Goal: Task Accomplishment & Management: Manage account settings

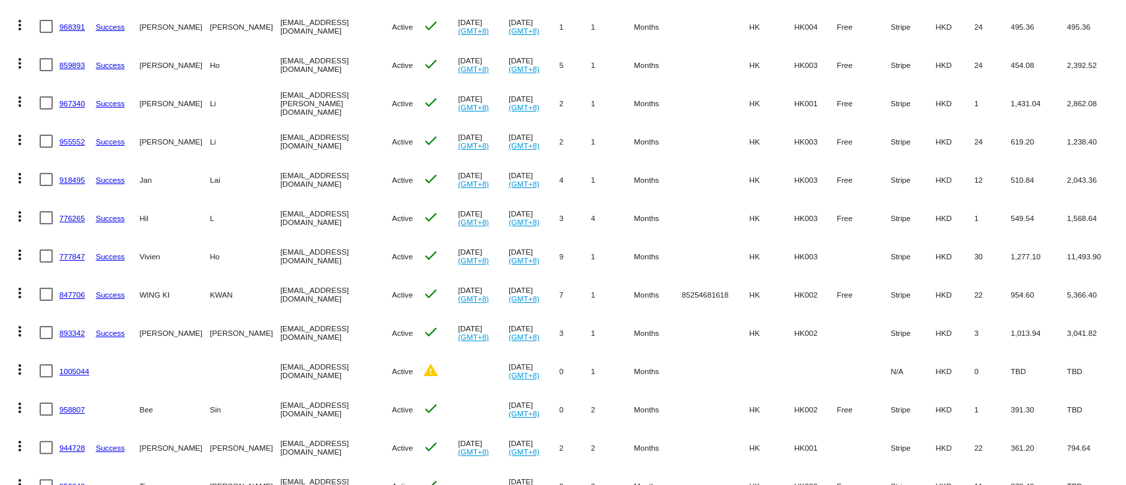
scroll to position [496, 0]
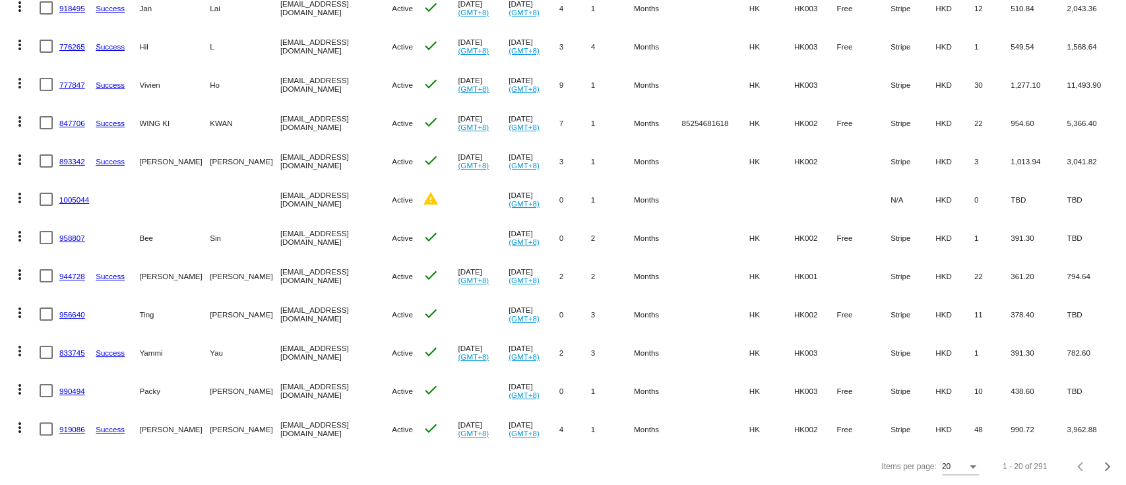
click at [942, 467] on div "20" at bounding box center [954, 466] width 25 height 9
click at [837, 471] on div at bounding box center [563, 242] width 1126 height 485
click at [1095, 458] on button "Next page" at bounding box center [1107, 466] width 26 height 26
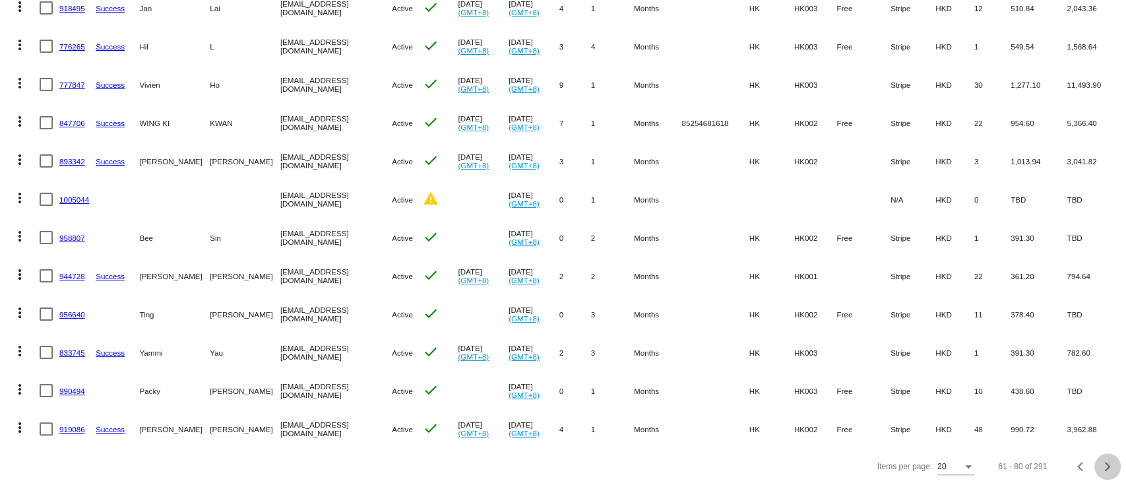
click at [1095, 458] on button "Next page" at bounding box center [1107, 466] width 26 height 26
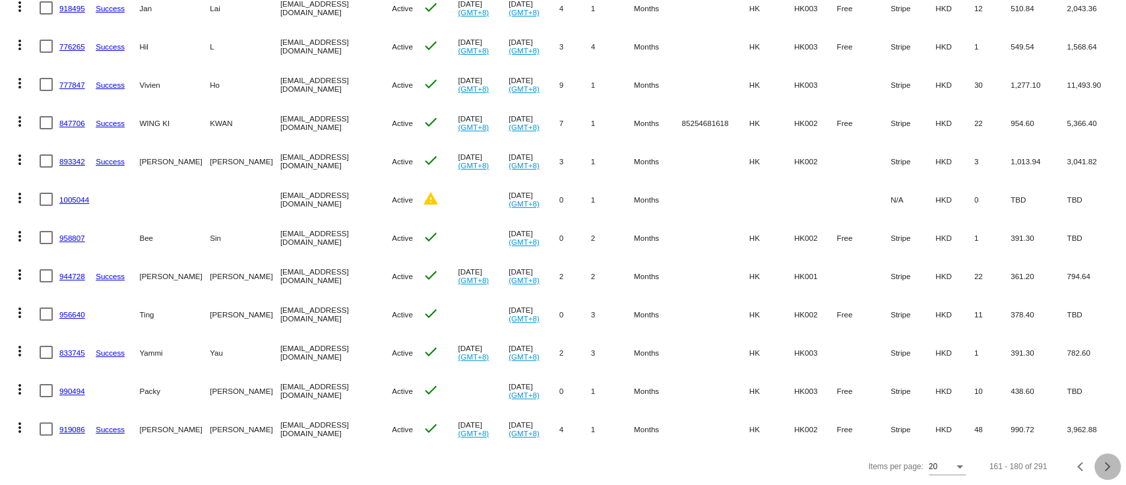
click at [1095, 458] on button "Next page" at bounding box center [1107, 466] width 26 height 26
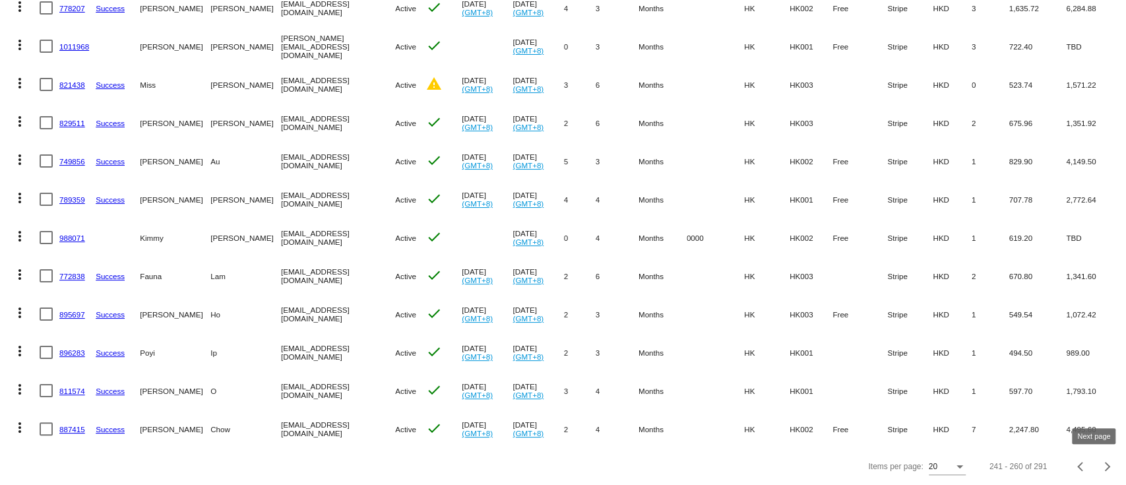
click at [1101, 464] on div "Next page" at bounding box center [1105, 466] width 9 height 9
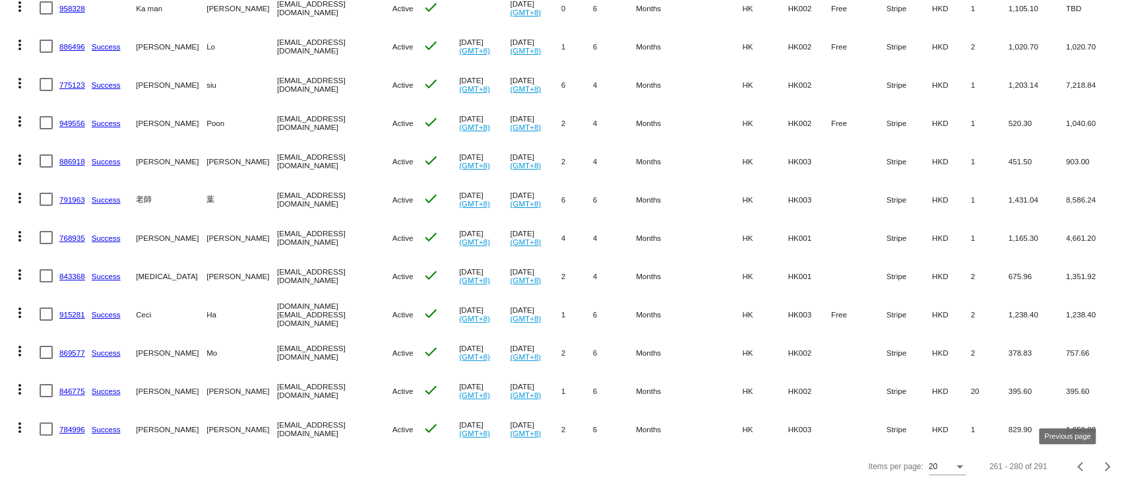
click at [1068, 463] on span "Previous page" at bounding box center [1081, 466] width 26 height 7
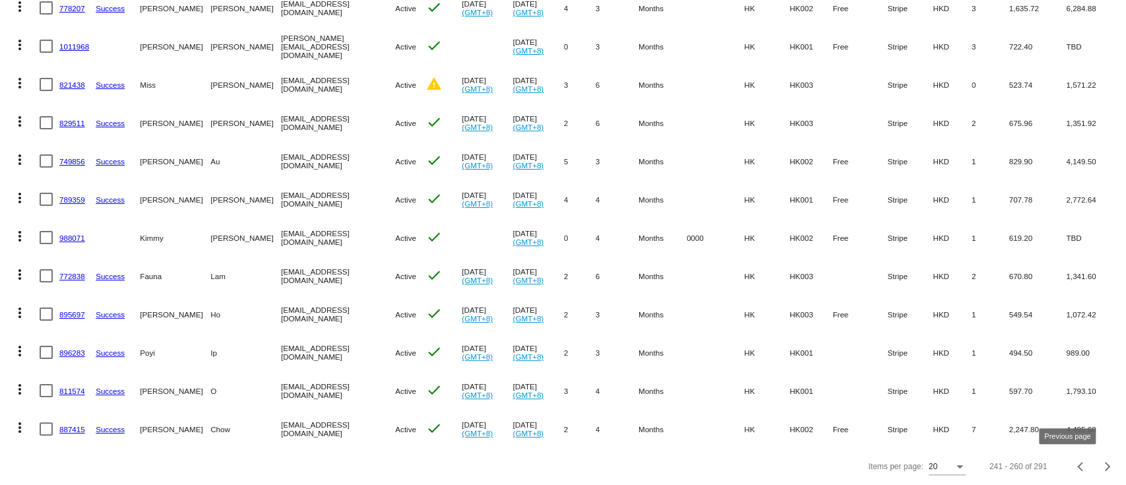
click at [1068, 472] on button "Previous page" at bounding box center [1081, 466] width 26 height 26
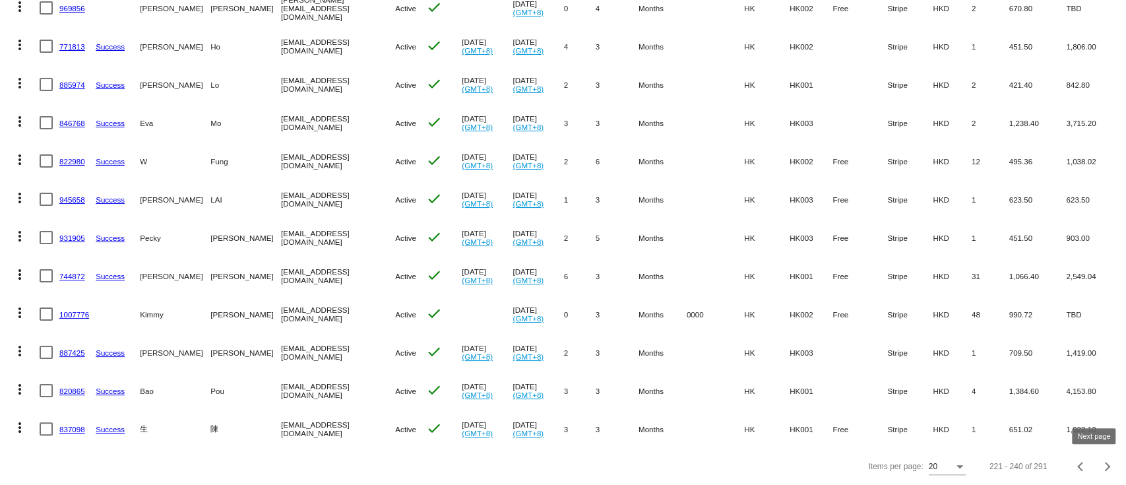
click at [1097, 468] on span "Next page" at bounding box center [1107, 466] width 26 height 7
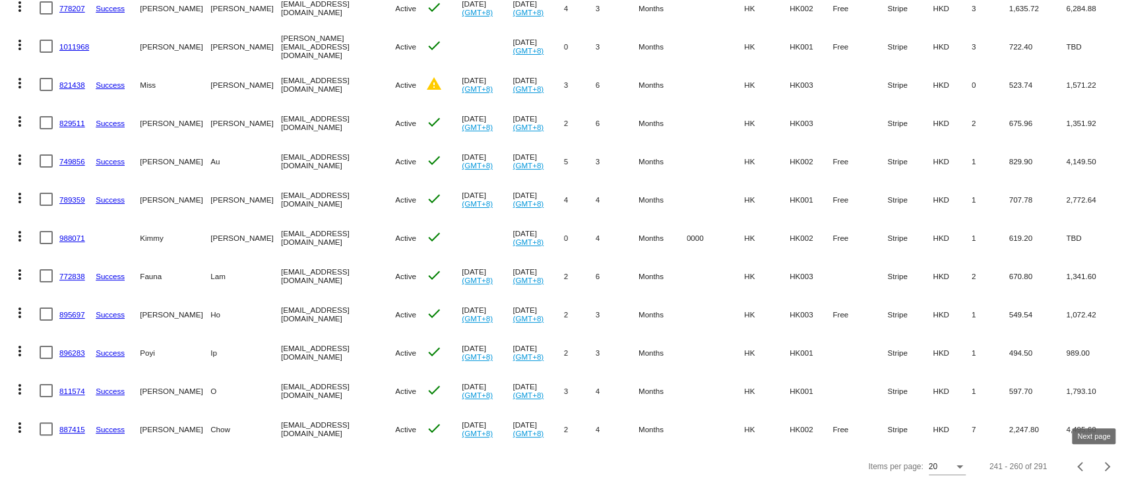
click at [1094, 470] on button "Next page" at bounding box center [1107, 466] width 26 height 26
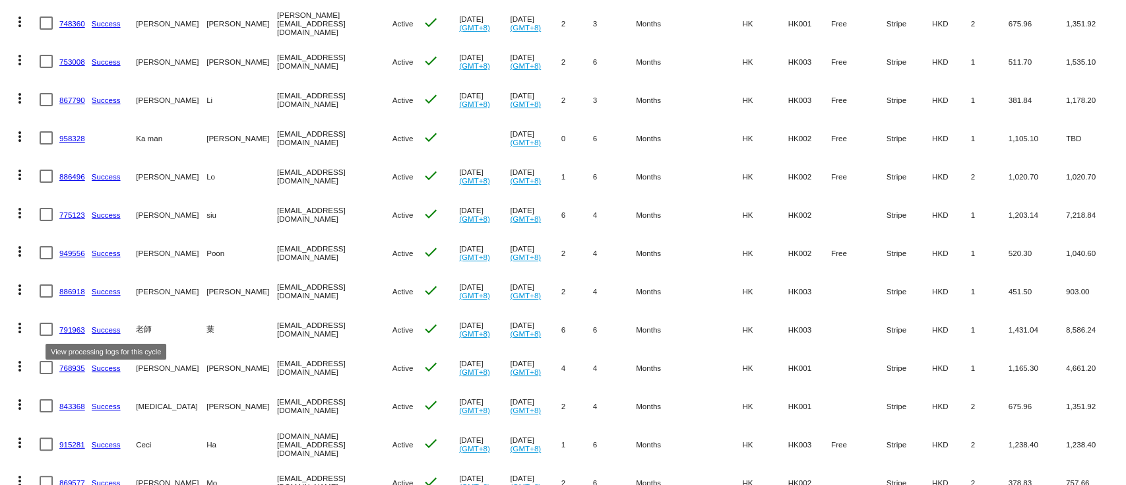
scroll to position [439, 0]
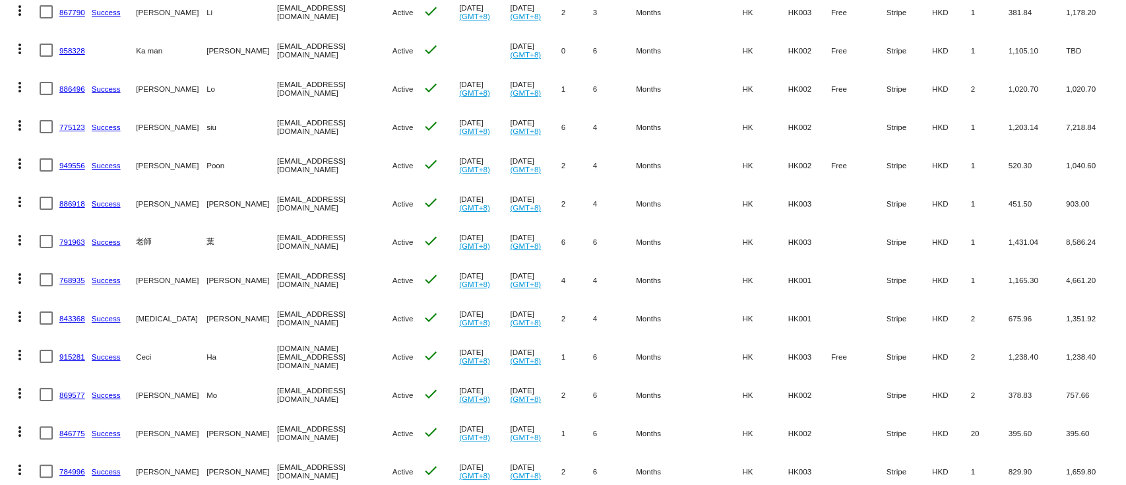
drag, startPoint x: 77, startPoint y: 274, endPoint x: 63, endPoint y: 278, distance: 14.4
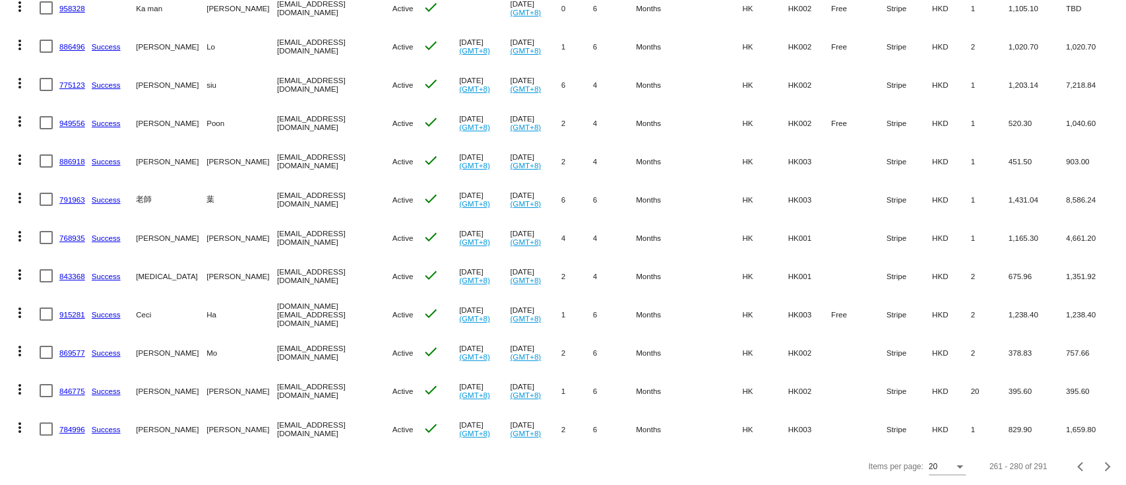
drag, startPoint x: 75, startPoint y: 413, endPoint x: 138, endPoint y: 457, distance: 77.4
click at [138, 457] on div "Items per page: 20 261 - 280 of 291" at bounding box center [563, 466] width 1126 height 37
drag, startPoint x: 67, startPoint y: 413, endPoint x: 268, endPoint y: 459, distance: 206.8
click at [268, 459] on div "Items per page: 20 261 - 280 of 291" at bounding box center [563, 466] width 1126 height 37
click at [1096, 458] on button "Next page" at bounding box center [1107, 466] width 26 height 26
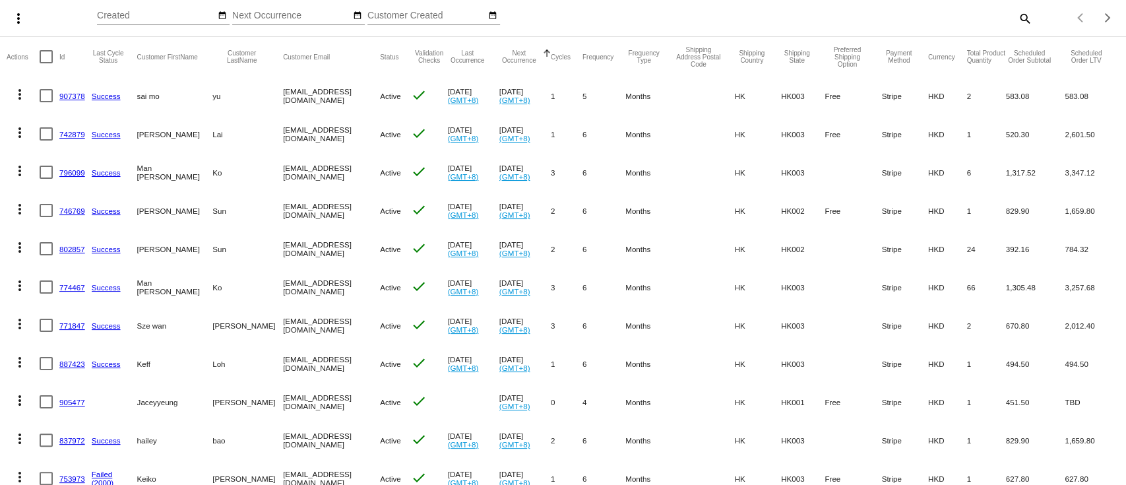
scroll to position [151, 0]
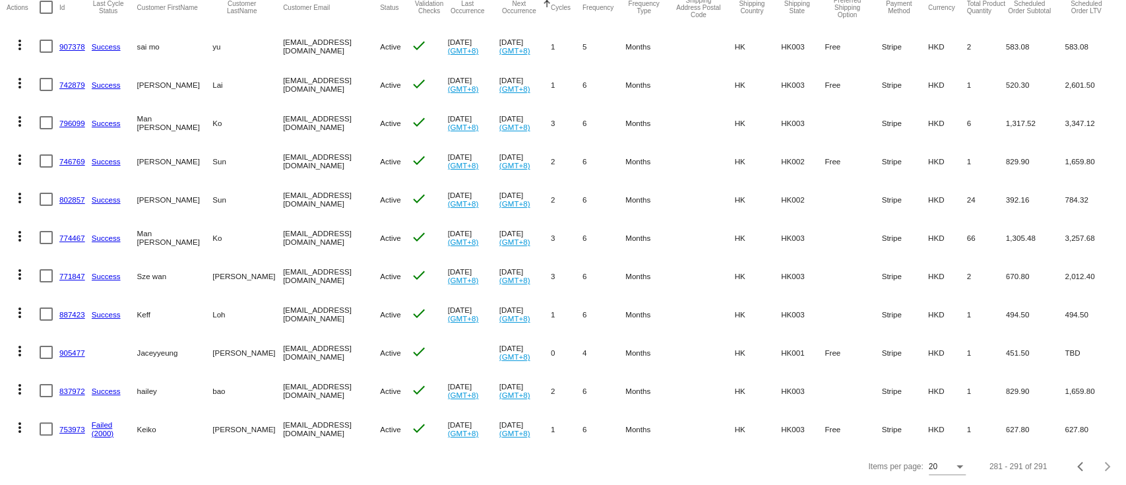
click at [1031, 456] on div "281 - 291 of 291" at bounding box center [1046, 466] width 147 height 32
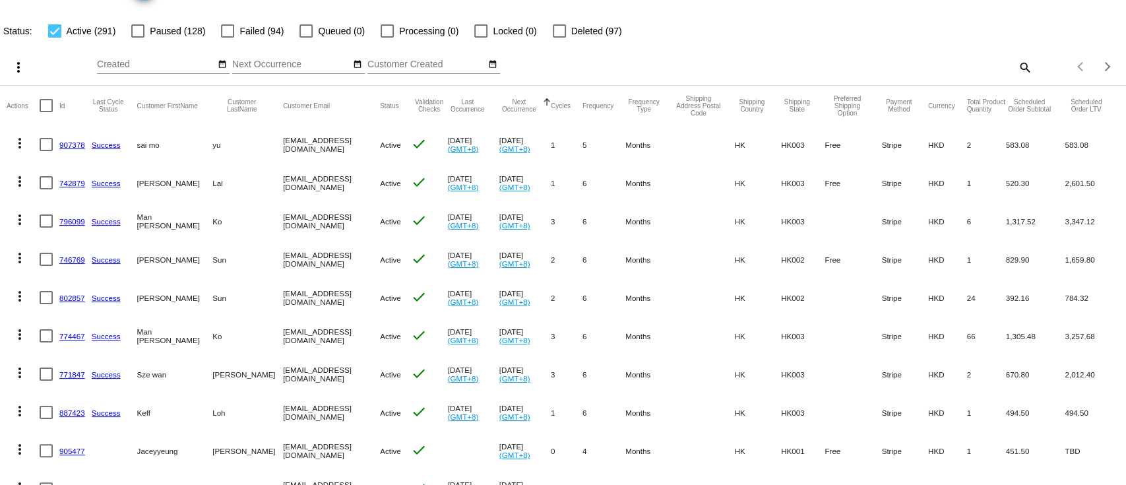
scroll to position [0, 0]
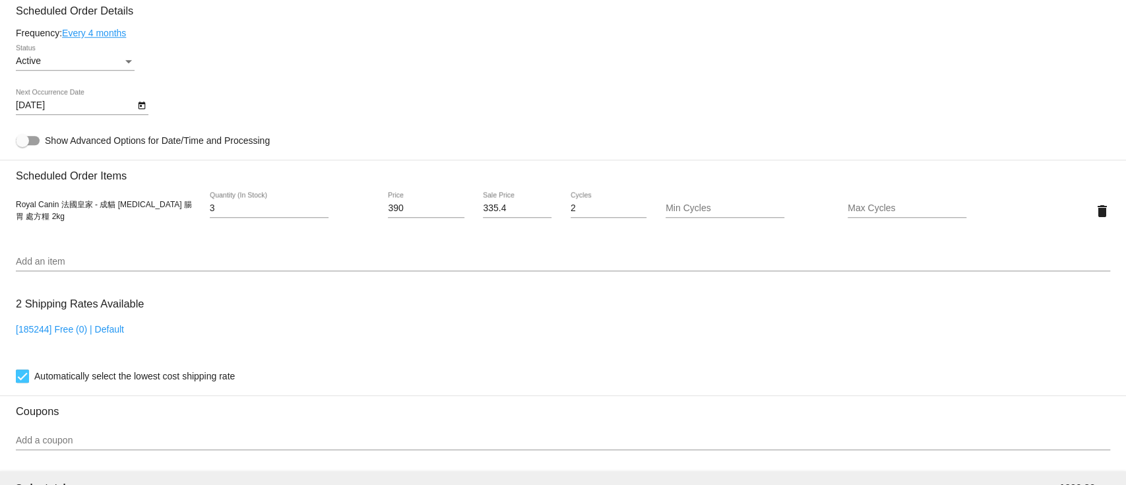
scroll to position [879, 0]
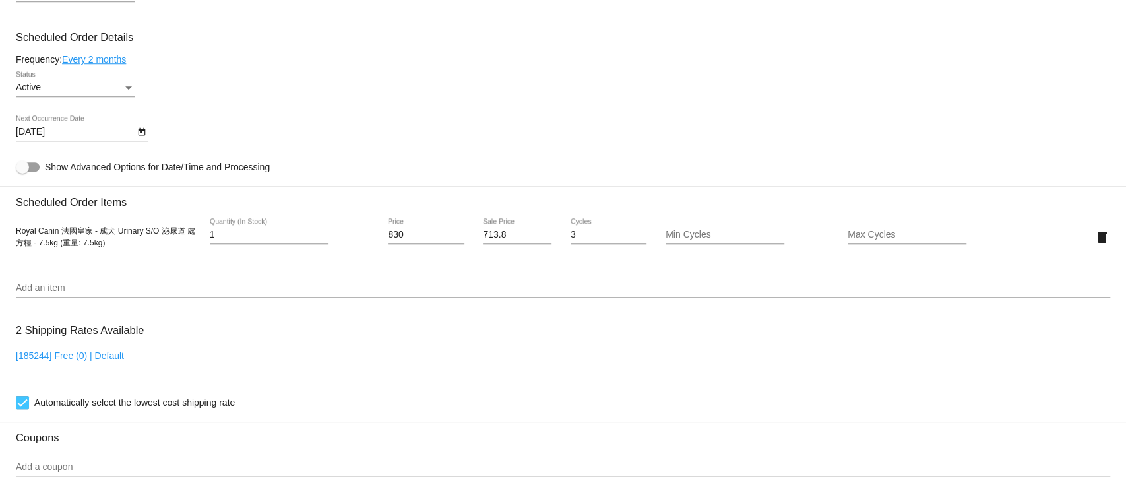
scroll to position [791, 0]
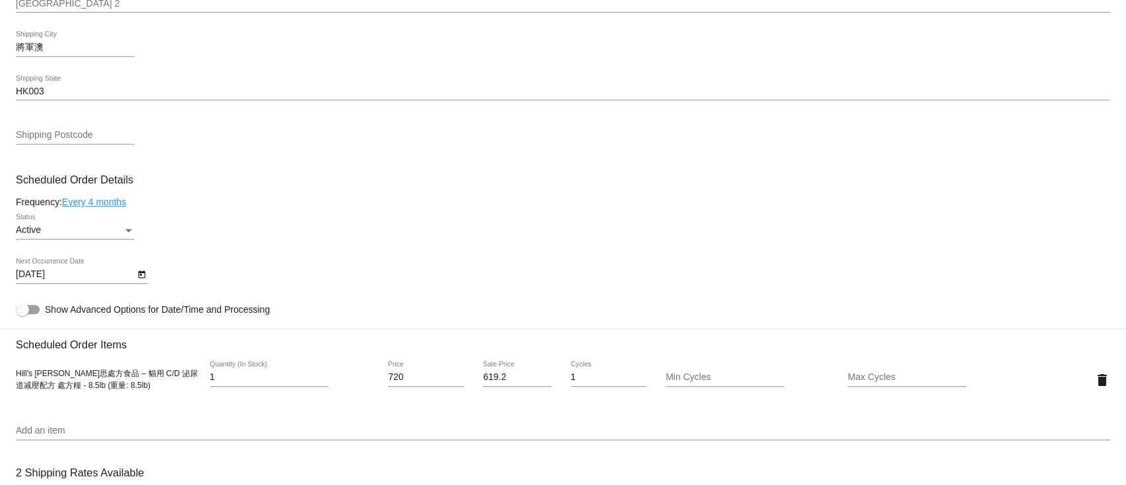
scroll to position [703, 0]
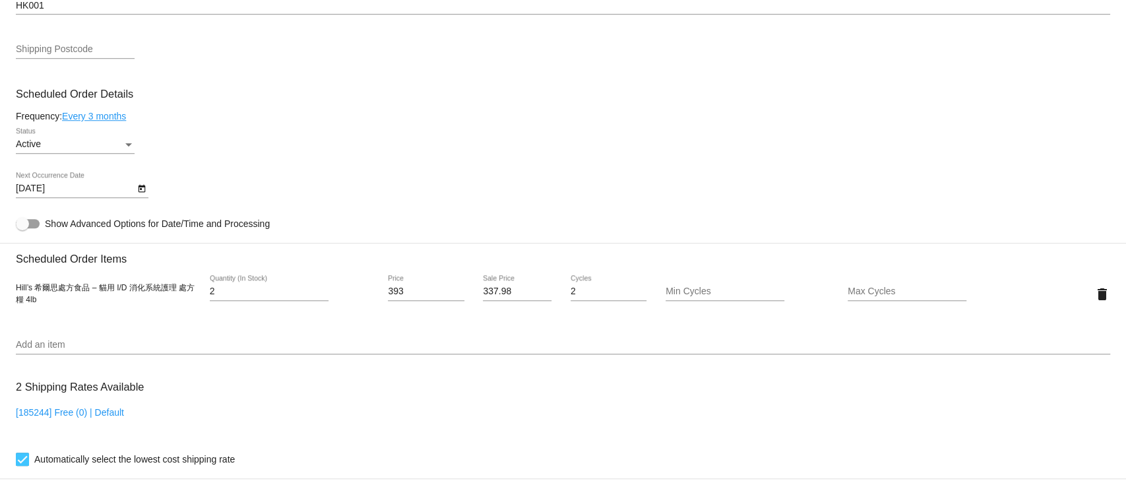
scroll to position [879, 0]
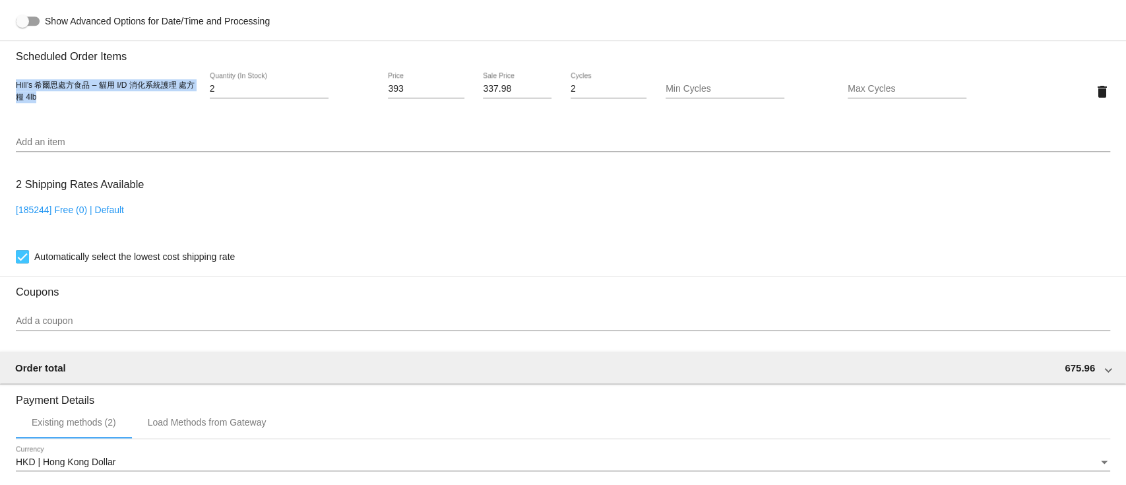
drag, startPoint x: 17, startPoint y: 88, endPoint x: 59, endPoint y: 110, distance: 47.2
click at [59, 110] on div "Hill’s 希爾思處方食品 – 貓用 I/D 消化系統護理 處方糧 4lb 2 Quantity (In Stock) 393 Price 337.98 S…" at bounding box center [563, 92] width 1094 height 38
copy span "Hill’s 希爾思處方食品 – 貓用 I/D 消化系統護理 處方糧 4lb"
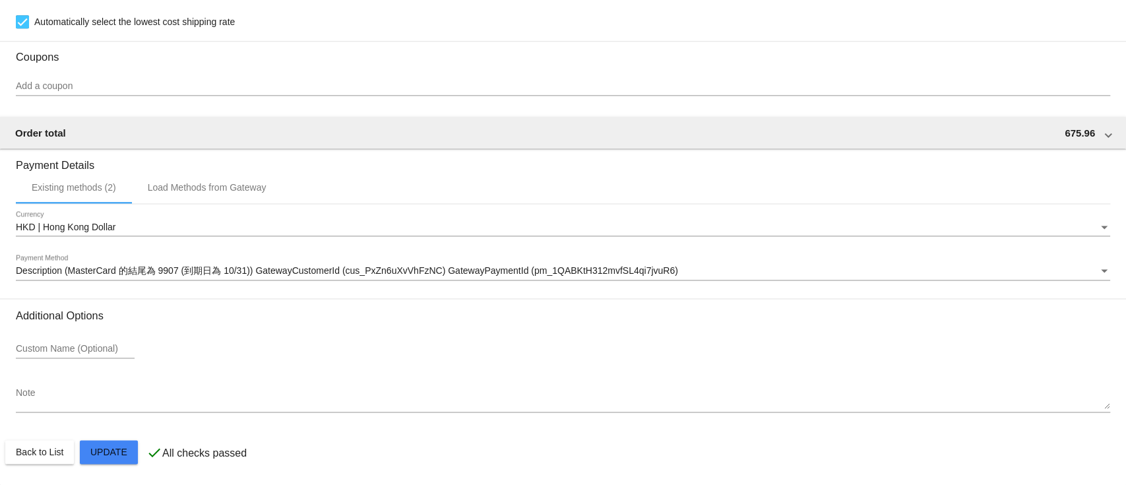
scroll to position [683, 0]
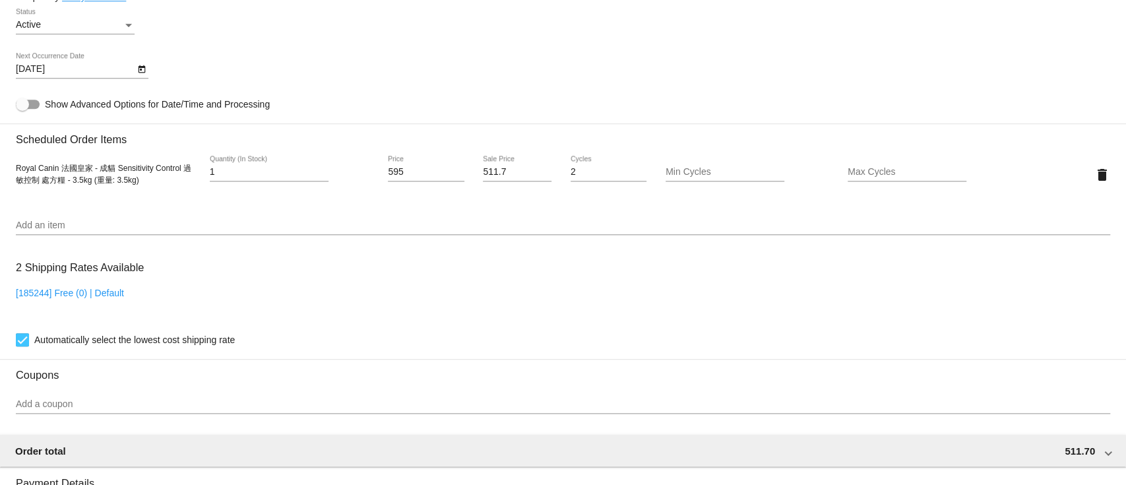
scroll to position [791, 0]
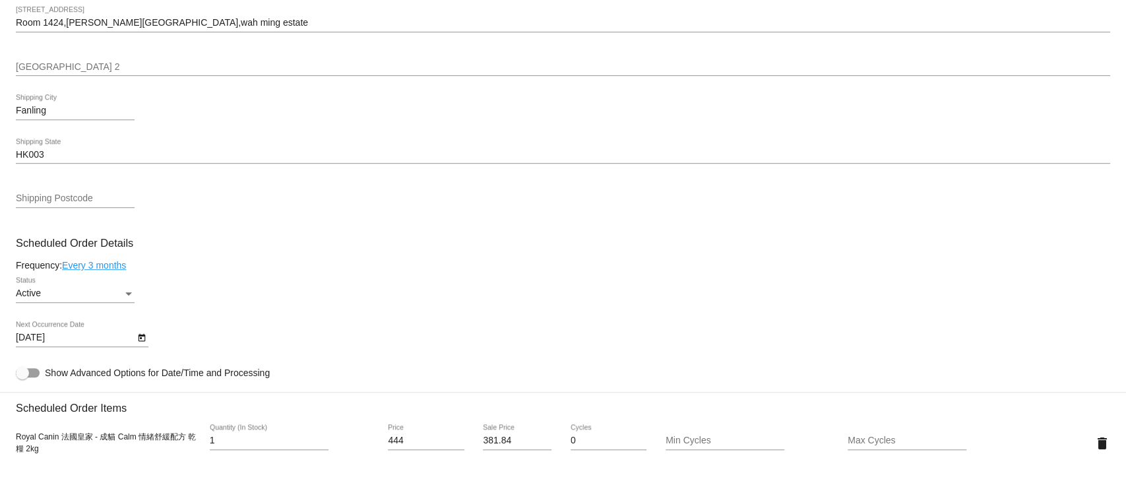
scroll to position [967, 0]
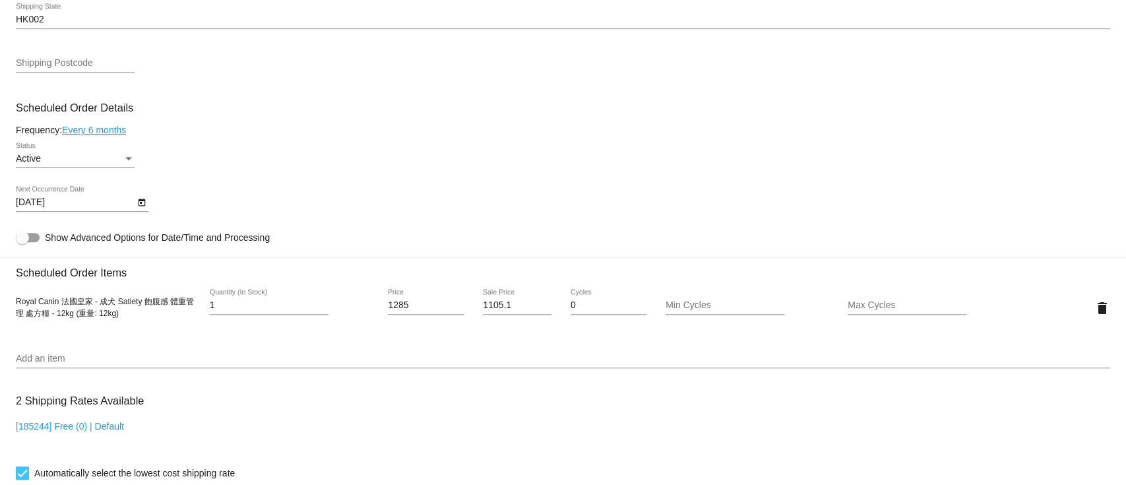
scroll to position [528, 0]
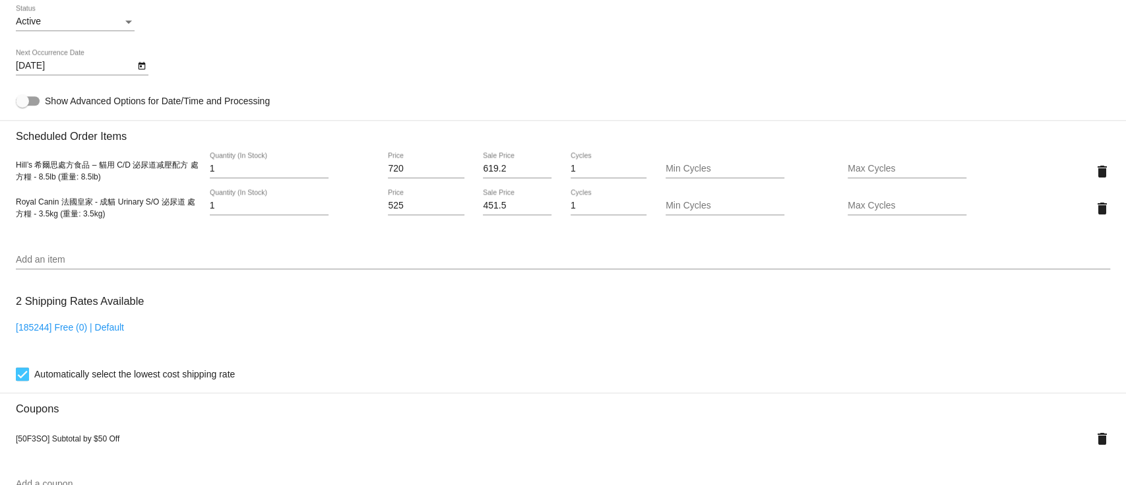
scroll to position [791, 0]
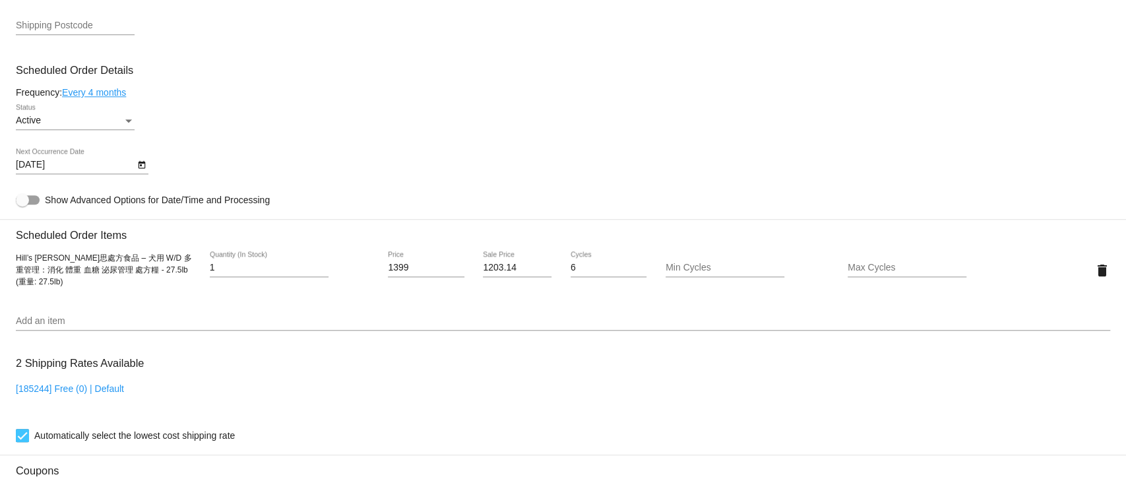
scroll to position [703, 0]
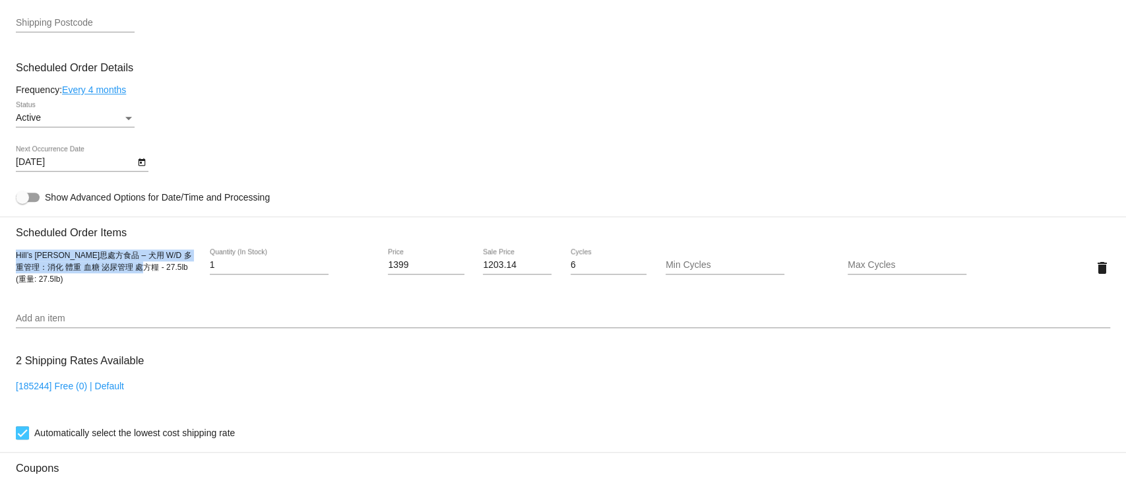
drag, startPoint x: 16, startPoint y: 264, endPoint x: 136, endPoint y: 279, distance: 121.0
click at [136, 279] on span "Hill’s 希爾思處方食品 – 犬用 W/D 多重管理：消化 體重 血糖 泌尿管理 處方糧 - 27.5lb (重量: 27.5lb)" at bounding box center [103, 267] width 175 height 33
copy span "Hill’s 希爾思處方食品 – 犬用 W/D 多重管理：消化 體重 血糖 泌尿管理 處方糧 - 27.5lb"
drag, startPoint x: 415, startPoint y: 270, endPoint x: 338, endPoint y: 270, distance: 77.1
click at [338, 270] on div "Hill’s 希爾思處方食品 – 犬用 W/D 多重管理：消化 體重 血糖 泌尿管理 處方糧 - 27.5lb (重量: 27.5lb) 1 Quantity…" at bounding box center [563, 268] width 1094 height 38
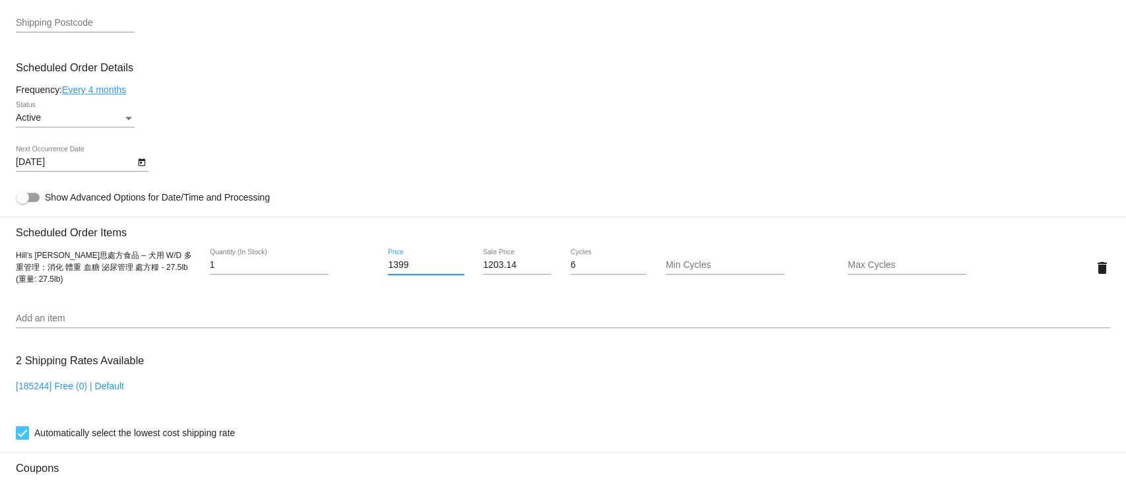
paste input "497"
type input "1497"
drag, startPoint x: 522, startPoint y: 270, endPoint x: 449, endPoint y: 279, distance: 73.7
click at [449, 279] on div "Hill’s 希爾思處方食品 – 犬用 W/D 多重管理：消化 體重 血糖 泌尿管理 處方糧 - 27.5lb (重量: 27.5lb) 1 Quantity…" at bounding box center [563, 268] width 1094 height 38
paste input "87.42"
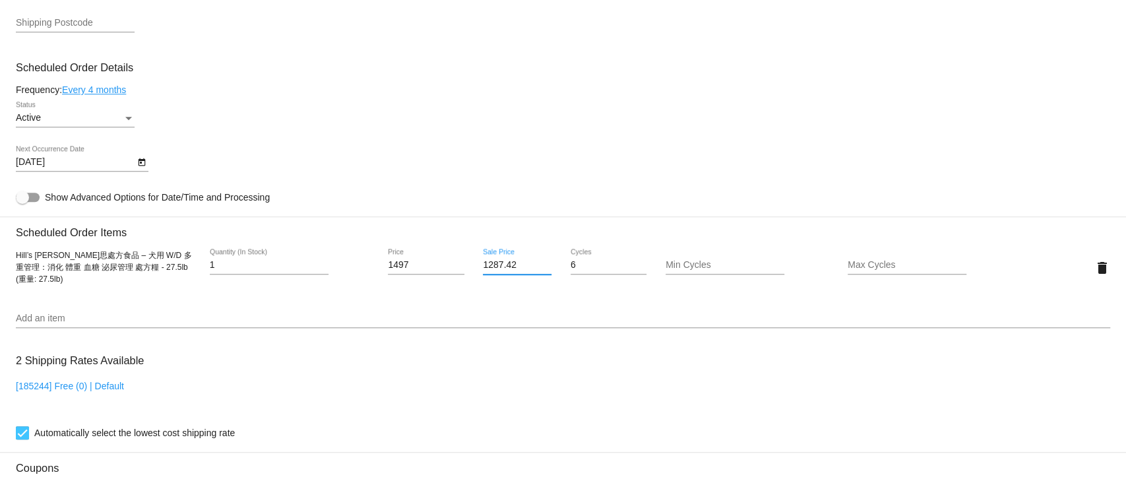
type input "1287.42"
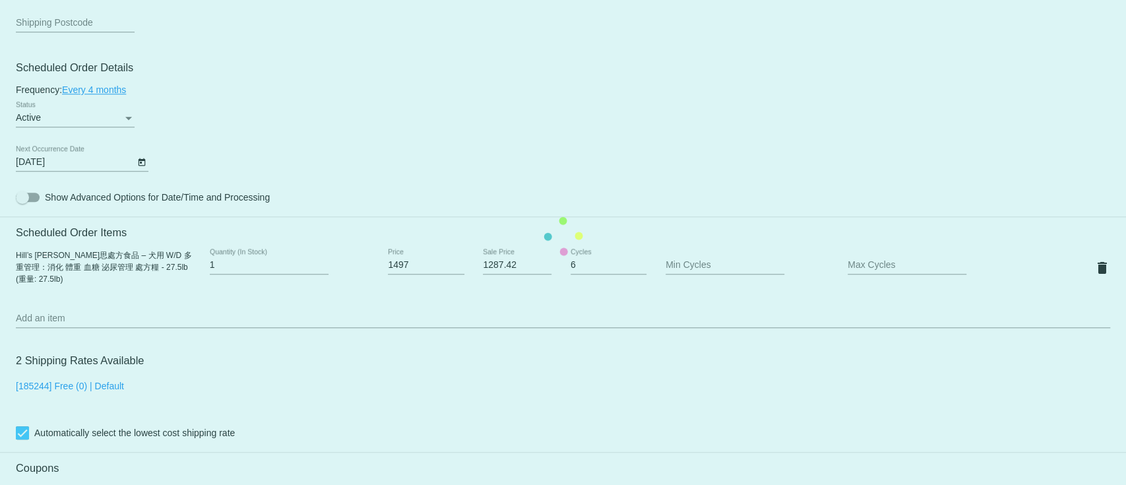
click at [518, 316] on mat-card "Customer 4573888: brenda siu brendapssiu@netvigator.com Customer Shipping Enter…" at bounding box center [563, 236] width 1126 height 1319
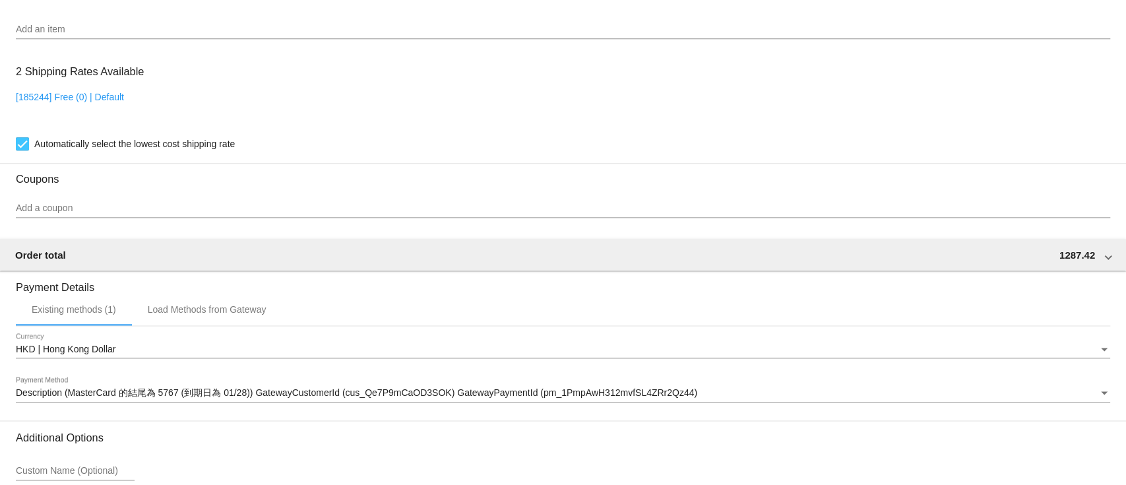
scroll to position [1123, 0]
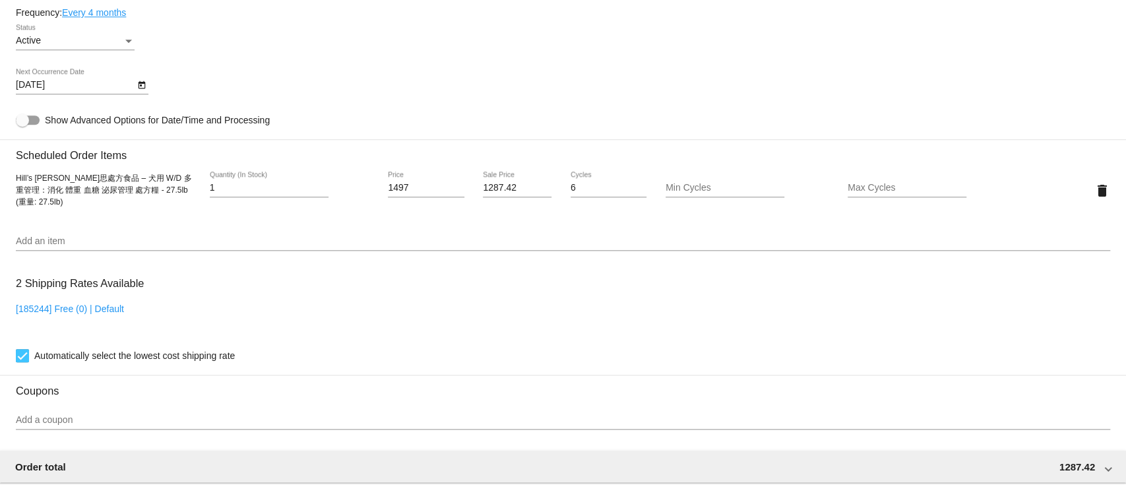
scroll to position [595, 0]
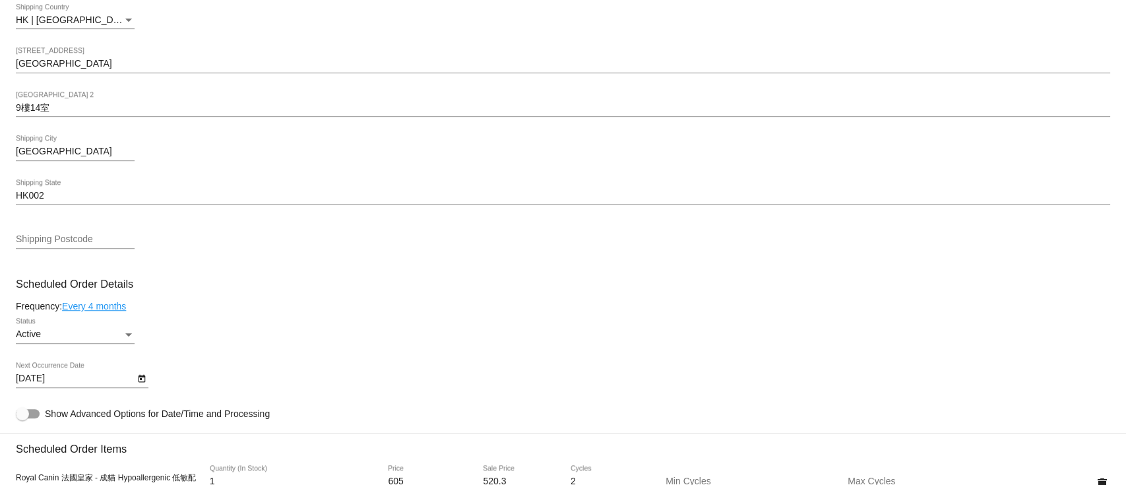
scroll to position [528, 0]
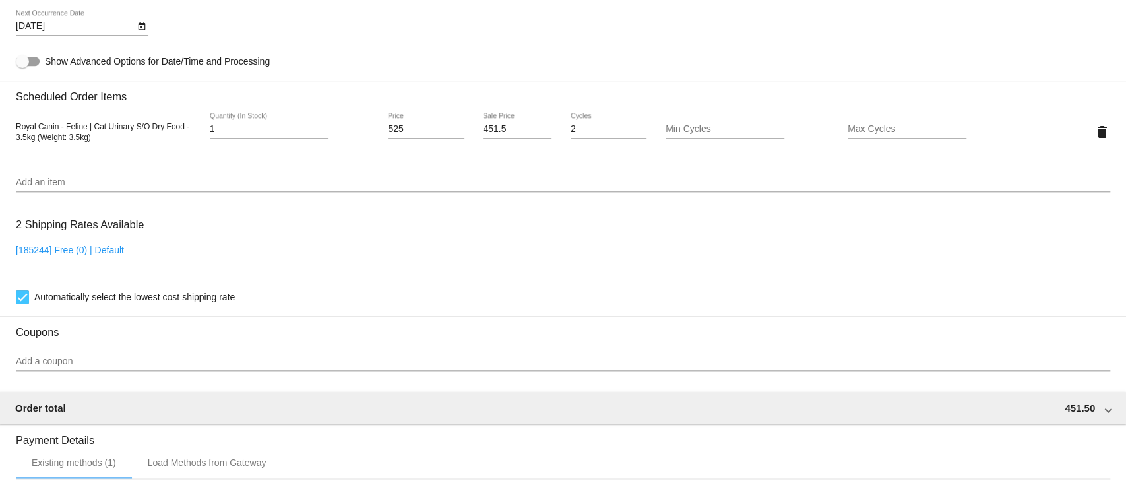
scroll to position [791, 0]
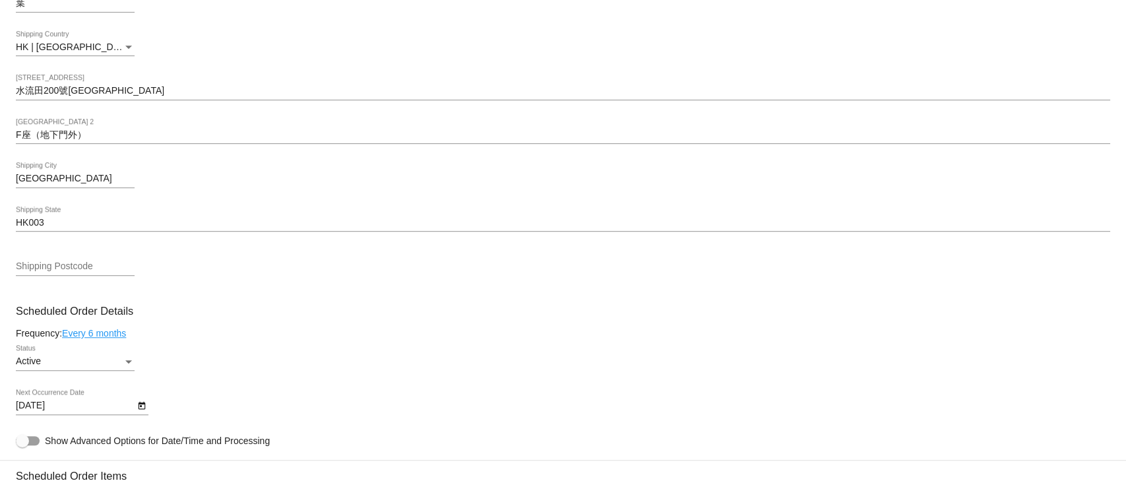
scroll to position [615, 0]
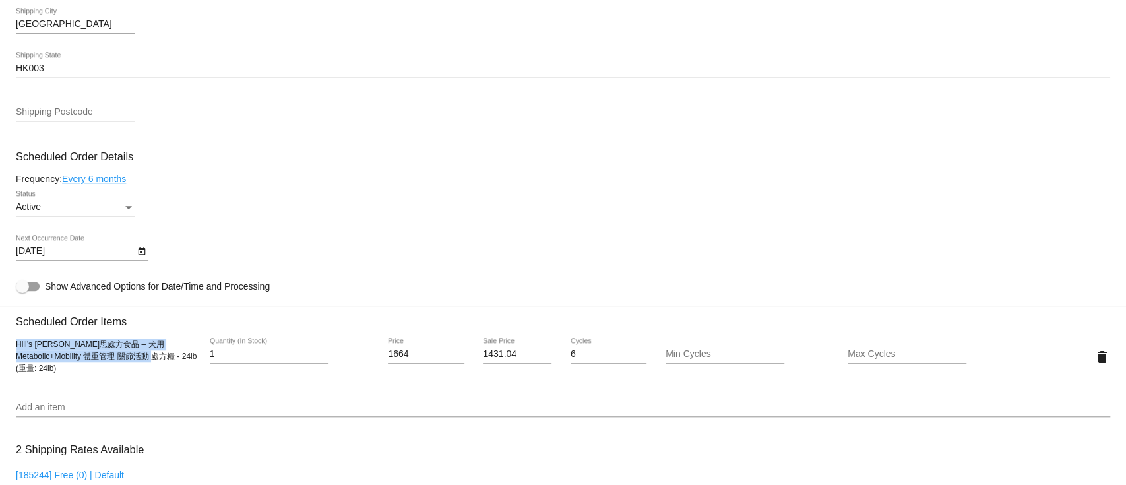
drag, startPoint x: 18, startPoint y: 356, endPoint x: 122, endPoint y: 373, distance: 105.6
click at [122, 373] on span "Hill’s 希爾思處方食品 – 犬用 Metabolic+Mobility 體重管理 關節活動 處方糧 - 24lb (重量: 24lb)" at bounding box center [106, 356] width 181 height 33
copy span "Hill’s 希爾思處方食品 – 犬用 Metabolic+Mobility 體重管理 關節活動 處方糧 - 24lb"
drag, startPoint x: 407, startPoint y: 359, endPoint x: 341, endPoint y: 349, distance: 66.7
click at [341, 349] on div "Hill’s 希爾思處方食品 – 犬用 Metabolic+Mobility 體重管理 關節活動 處方糧 - 24lb (重量: 24lb) 1 Quanti…" at bounding box center [563, 357] width 1094 height 38
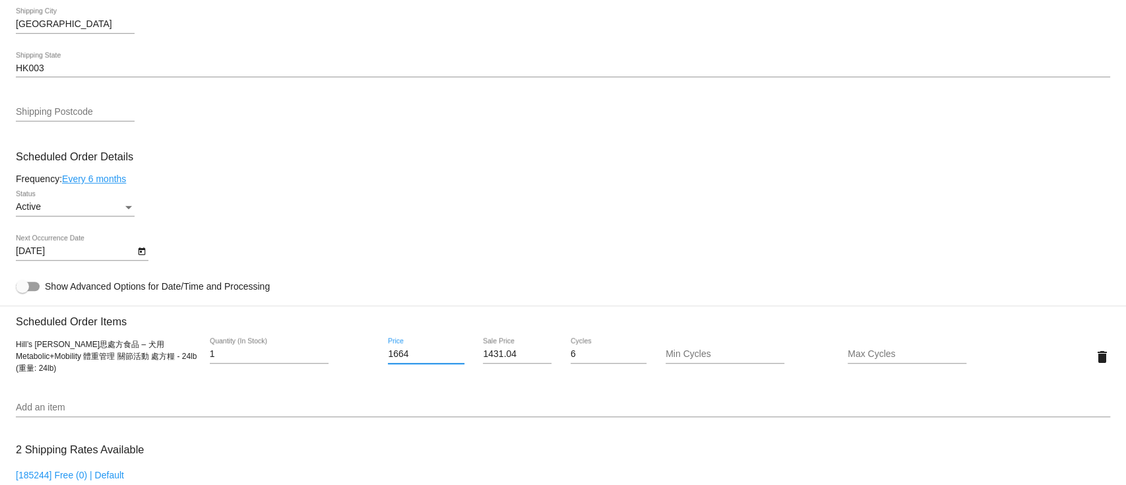
paste input "731"
type input "1731"
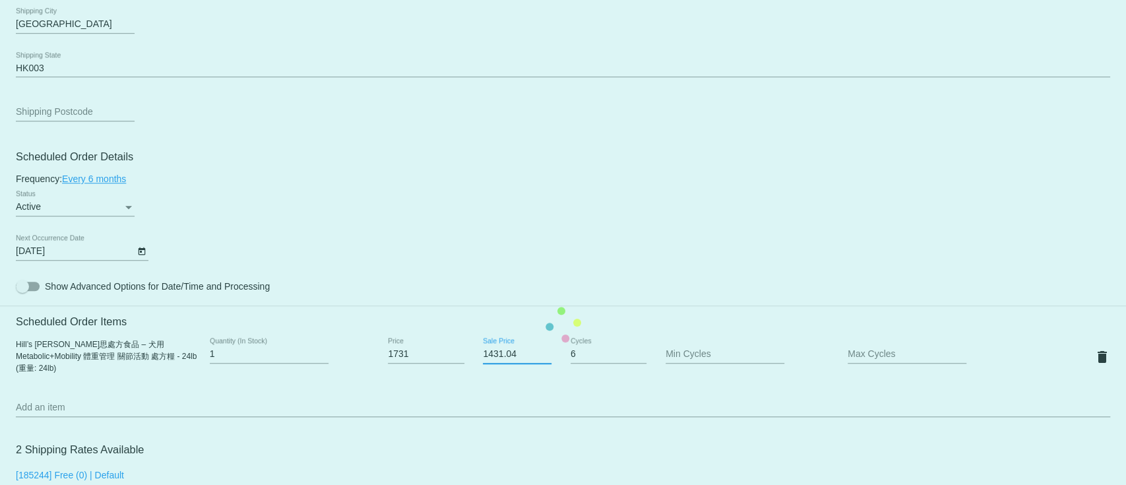
drag, startPoint x: 510, startPoint y: 363, endPoint x: 446, endPoint y: 357, distance: 63.5
click at [446, 357] on mat-card "Customer 5402344: 老師 葉 lulu1206lulu@gmail.com Customer Shipping Enter Shipping …" at bounding box center [563, 324] width 1126 height 1320
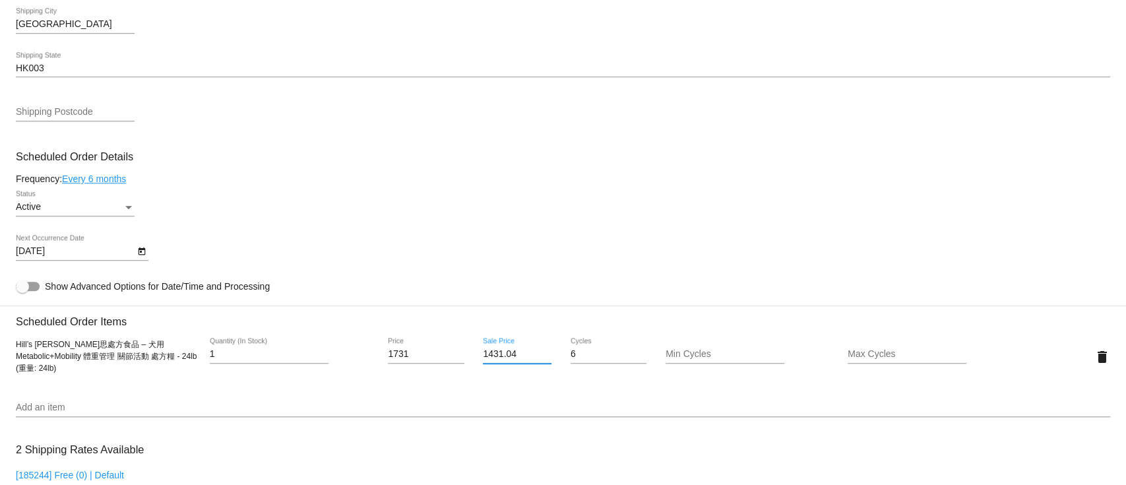
paste input "88.66"
type input "1488.66"
click at [536, 245] on mat-card "Customer 5402344: 老師 葉 lulu1206lulu@gmail.com Customer Shipping Enter Shipping …" at bounding box center [563, 324] width 1126 height 1320
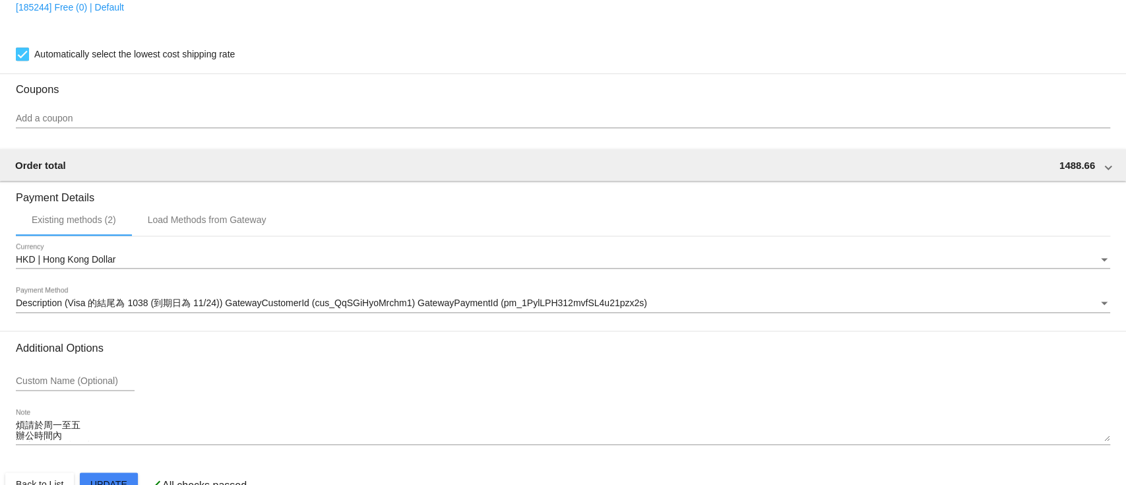
scroll to position [1126, 0]
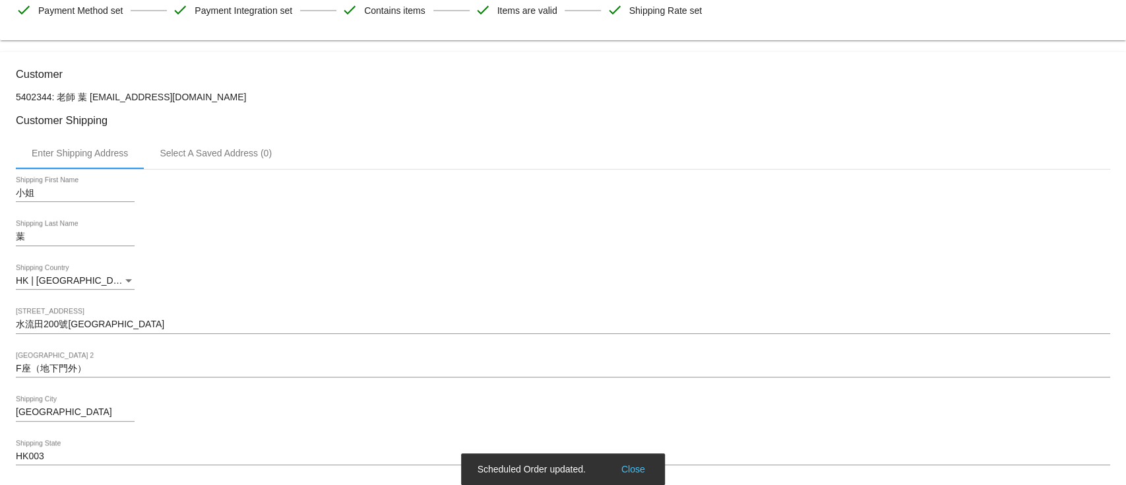
scroll to position [71, 0]
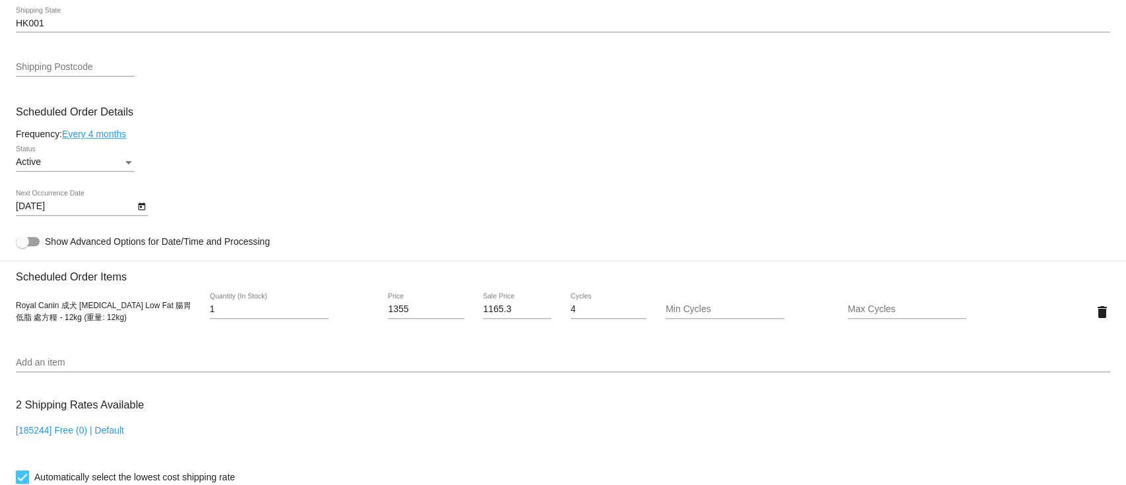
scroll to position [791, 0]
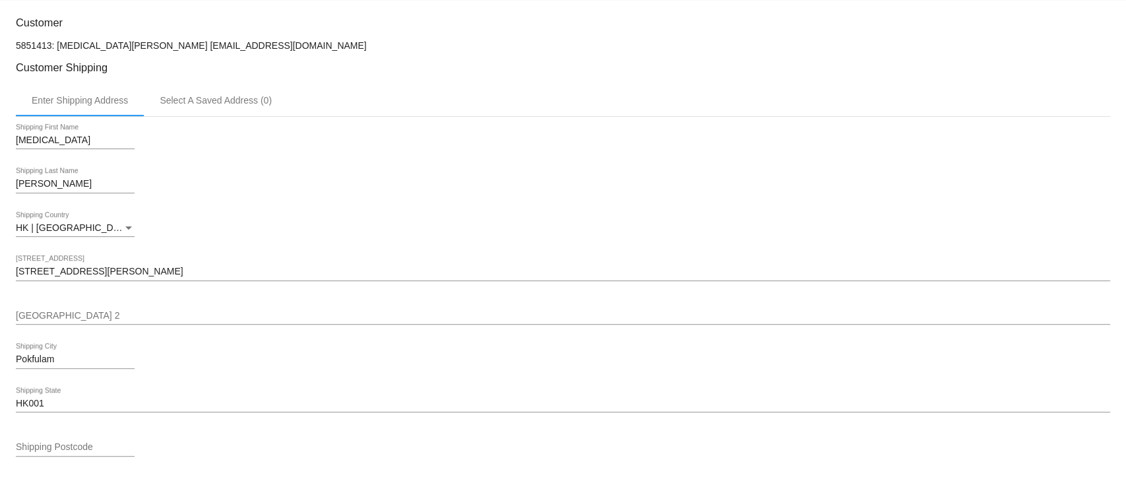
scroll to position [615, 0]
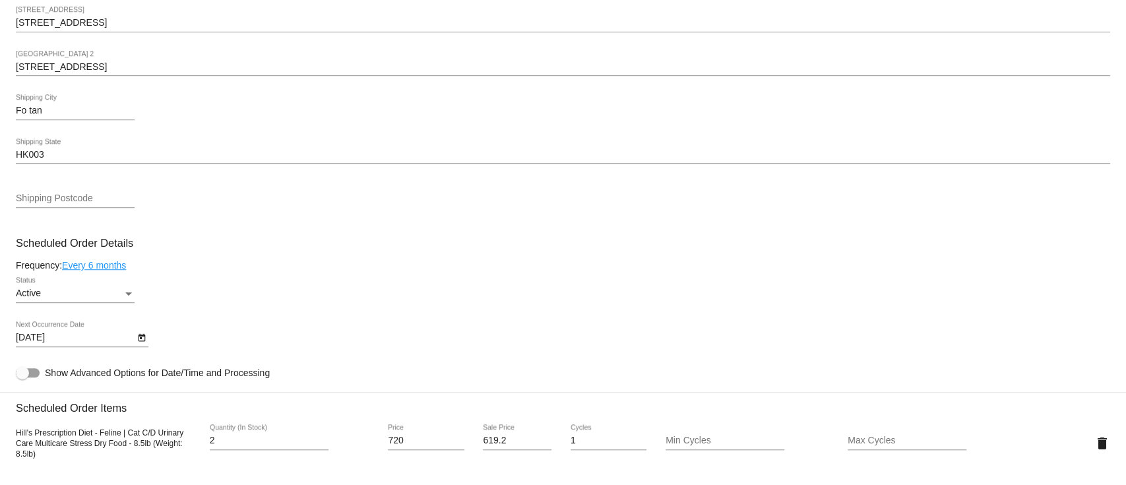
scroll to position [615, 0]
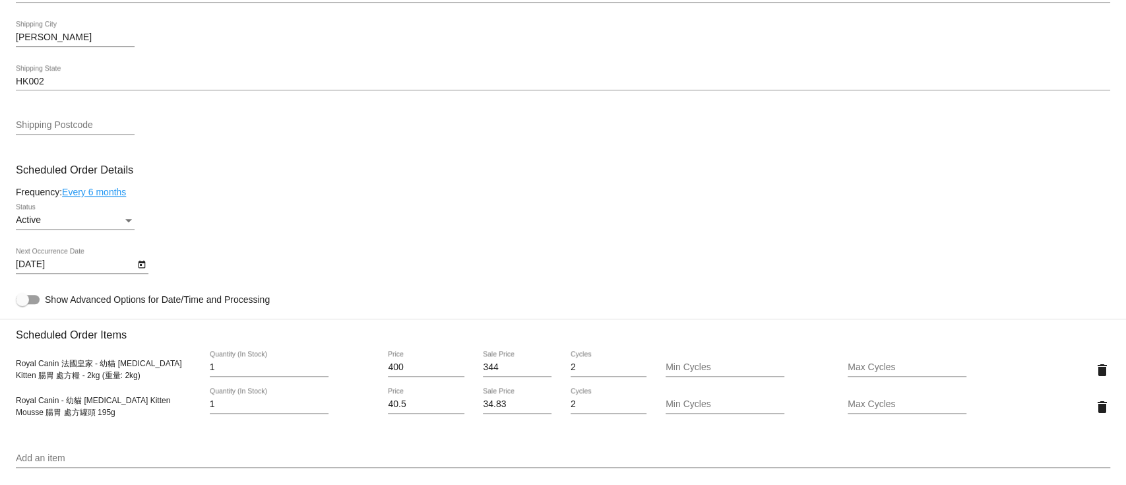
scroll to position [703, 0]
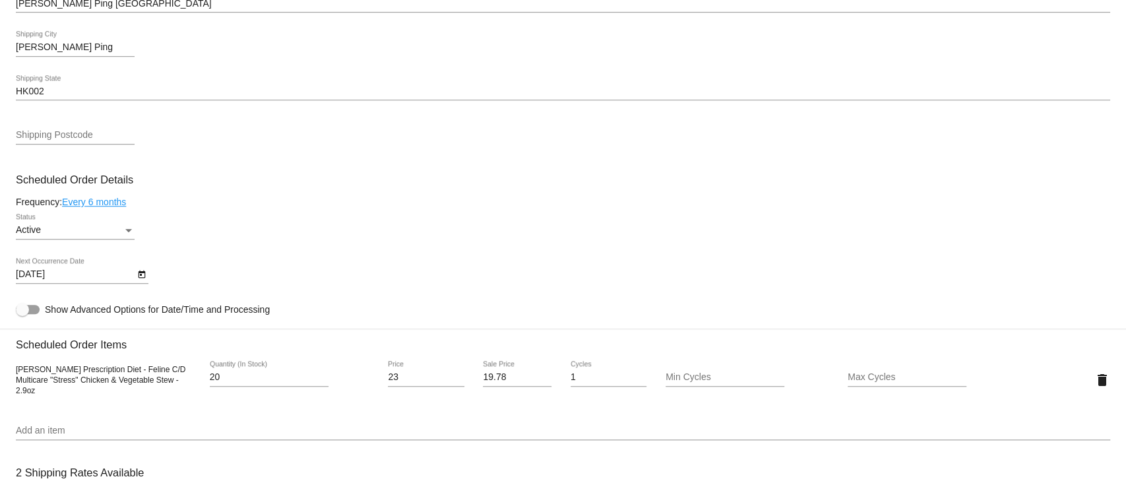
scroll to position [703, 0]
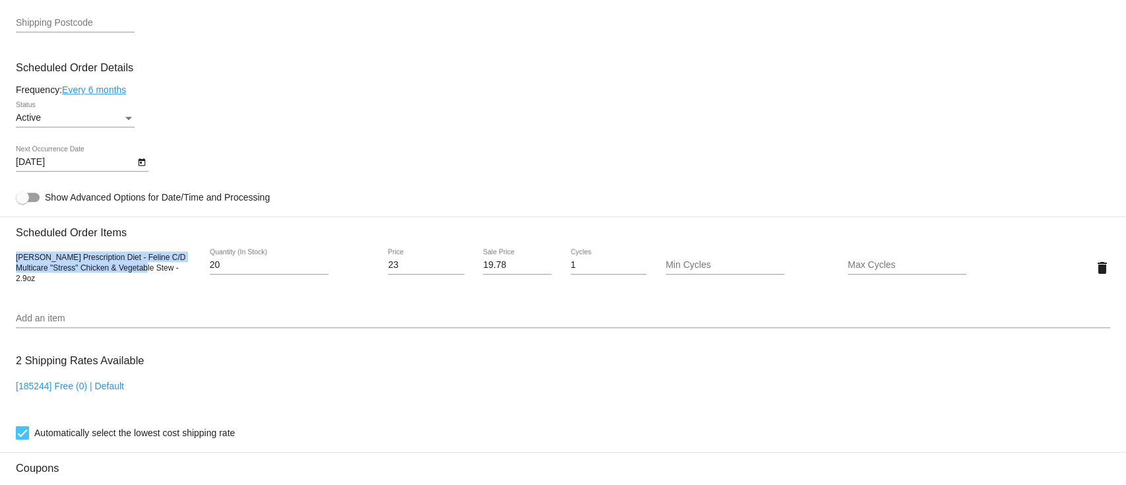
drag, startPoint x: 16, startPoint y: 268, endPoint x: 137, endPoint y: 276, distance: 121.0
click at [137, 276] on span "[PERSON_NAME] Prescription Diet - Feline C/D Multicare "Stress" Chicken & Veget…" at bounding box center [100, 268] width 169 height 30
copy span "Hill's Prescription Diet - Feline C/D Multicare "Stress" Chicken & Vegetable St…"
drag, startPoint x: 402, startPoint y: 271, endPoint x: 352, endPoint y: 264, distance: 50.6
click at [352, 264] on div "Hill's Prescription Diet - Feline C/D Multicare "Stress" Chicken & Vegetable St…" at bounding box center [563, 268] width 1094 height 38
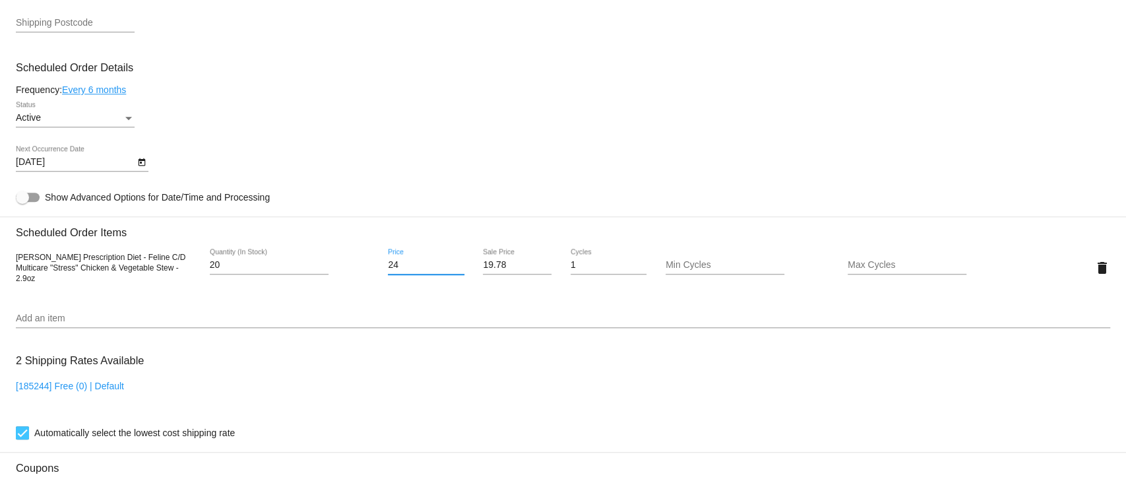
type input "24"
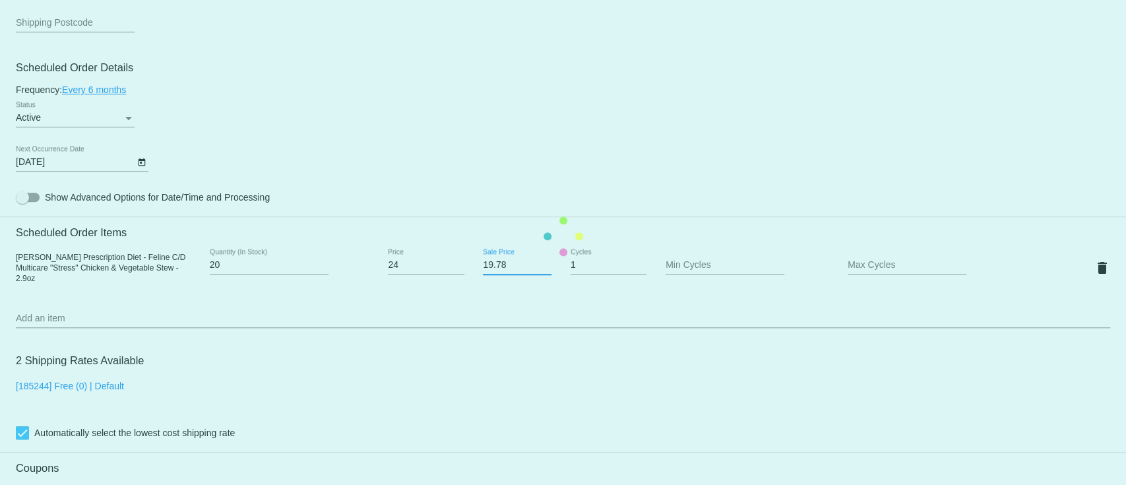
drag, startPoint x: 511, startPoint y: 272, endPoint x: 458, endPoint y: 271, distance: 52.8
click at [458, 271] on mat-card "Customer 5553831: Alvin Chu alvinchu505@yahoo.com.hk Customer Shipping Enter Sh…" at bounding box center [563, 236] width 1126 height 1319
paste input "20.64"
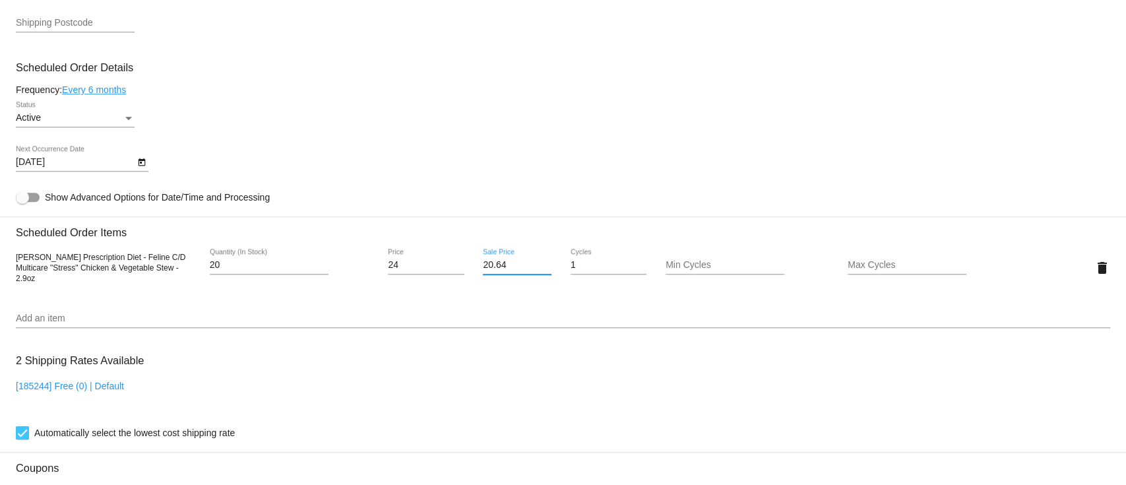
type input "20.64"
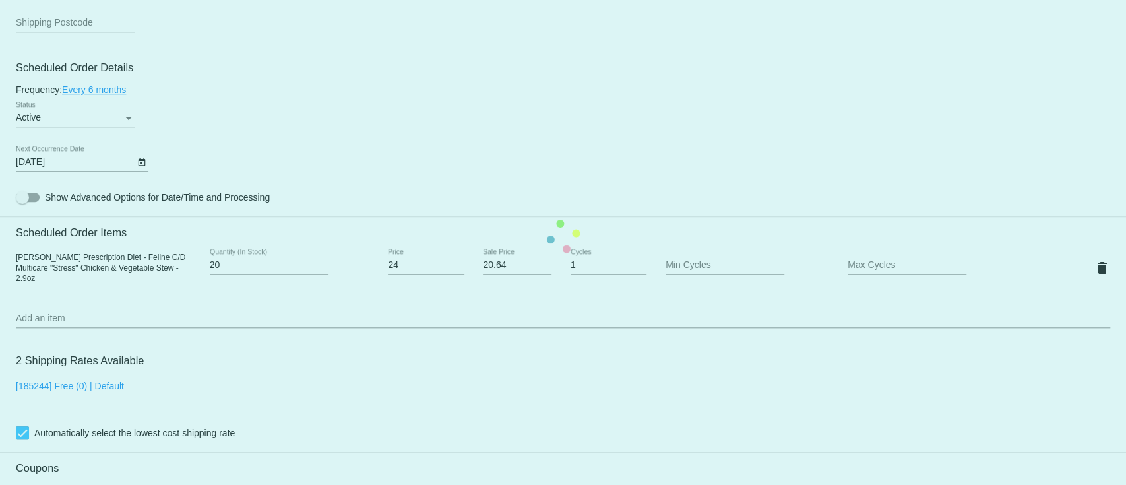
click at [510, 138] on mat-card "Customer 5553831: Alvin Chu alvinchu505@yahoo.com.hk Customer Shipping Enter Sh…" at bounding box center [563, 236] width 1126 height 1319
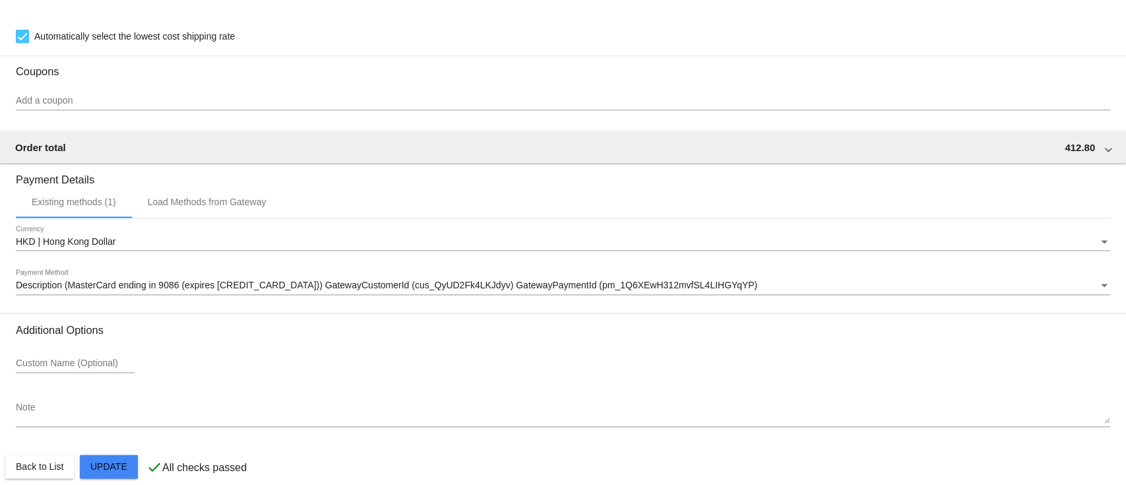
scroll to position [1123, 0]
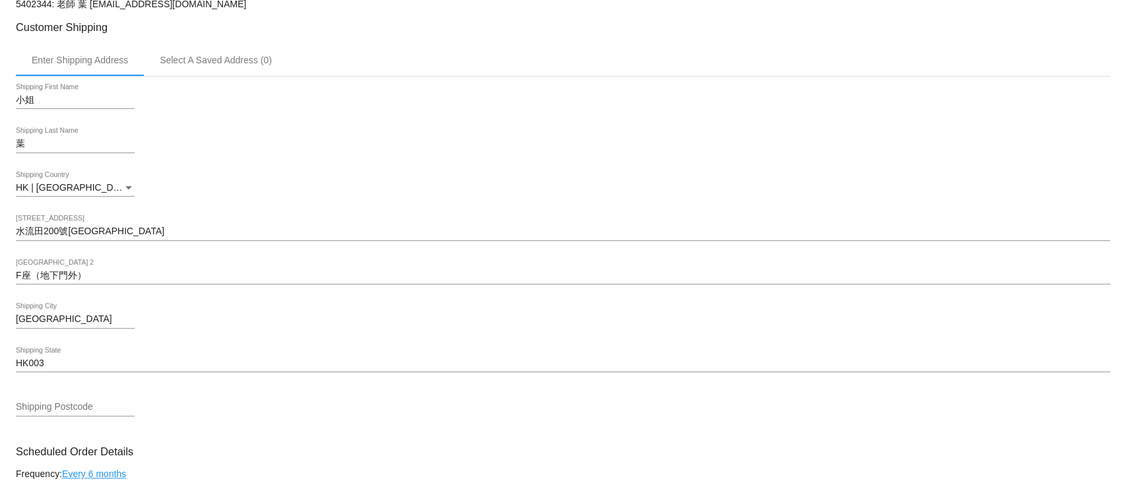
scroll to position [615, 0]
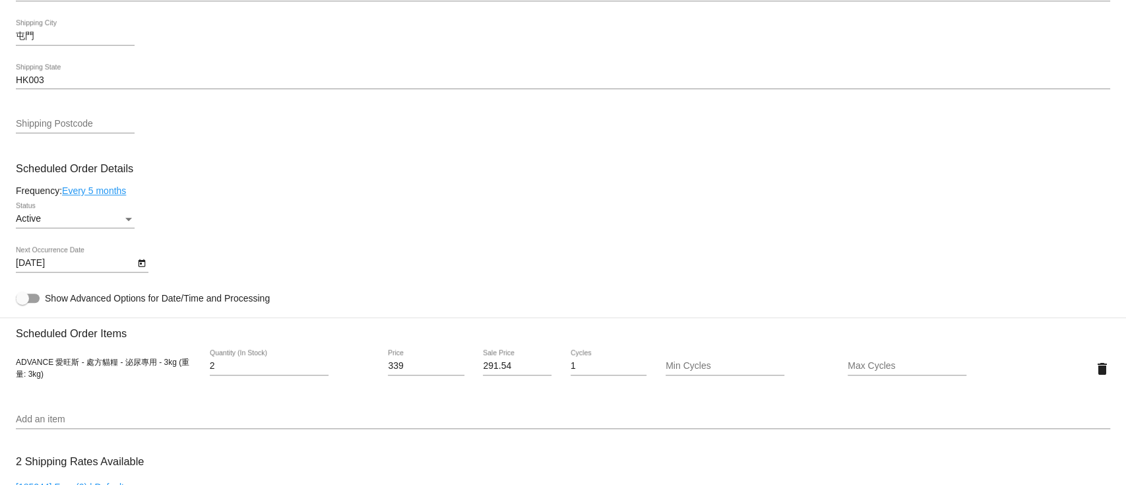
scroll to position [615, 0]
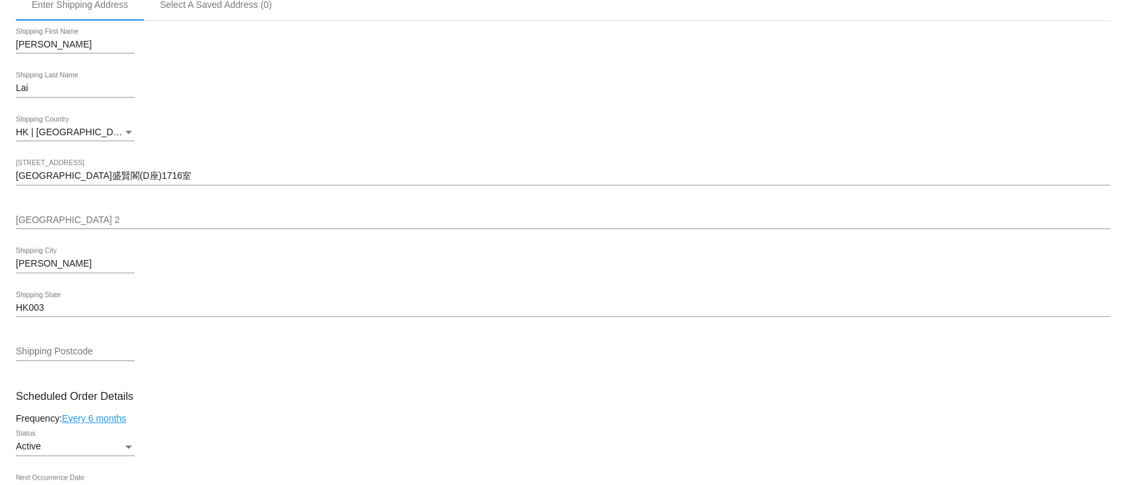
scroll to position [615, 0]
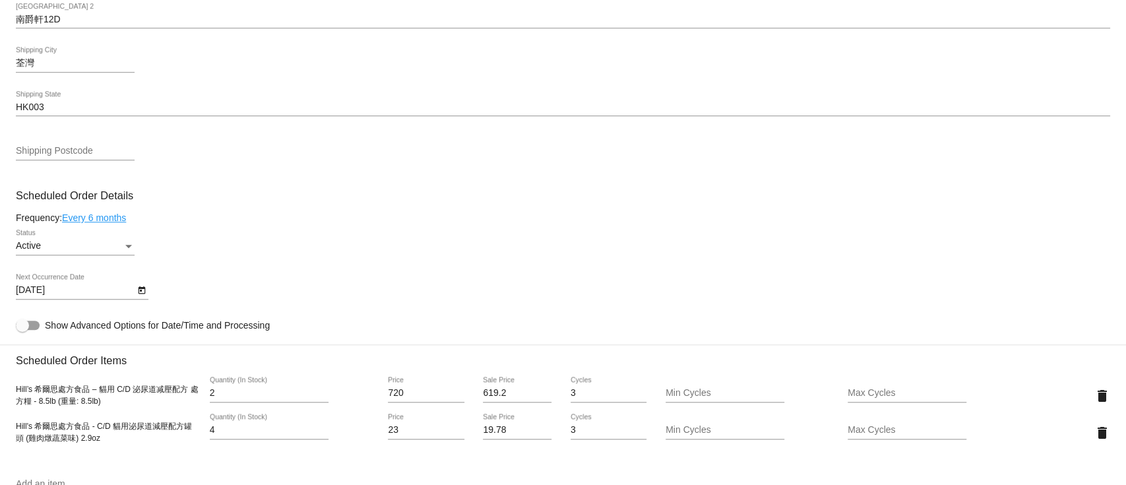
scroll to position [615, 0]
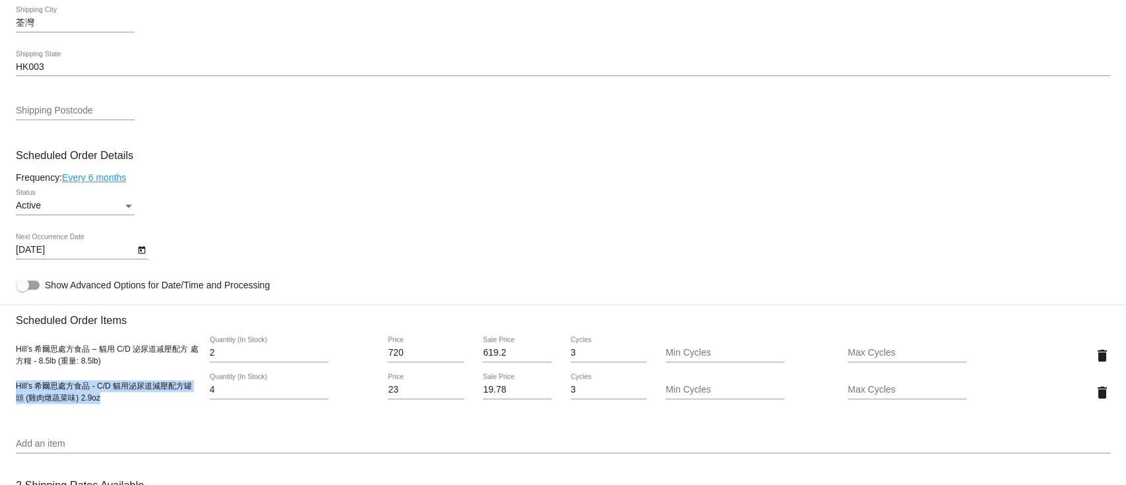
drag, startPoint x: 16, startPoint y: 393, endPoint x: 103, endPoint y: 409, distance: 87.9
click at [103, 409] on div "Hill's 希爾思處方食品 - C/D 貓用泌尿道減壓配方罐頭 (雞肉燉蔬菜味) 2.9oz 4 Quantity (In Stock) 23 Price …" at bounding box center [563, 392] width 1094 height 38
copy span "Hill's 希爾思處方食品 - C/D 貓用泌尿道減壓配方罐頭 (雞肉燉蔬菜味) 2.9oz"
drag, startPoint x: 413, startPoint y: 394, endPoint x: 375, endPoint y: 384, distance: 38.9
click at [380, 384] on div "23 Price" at bounding box center [425, 392] width 91 height 38
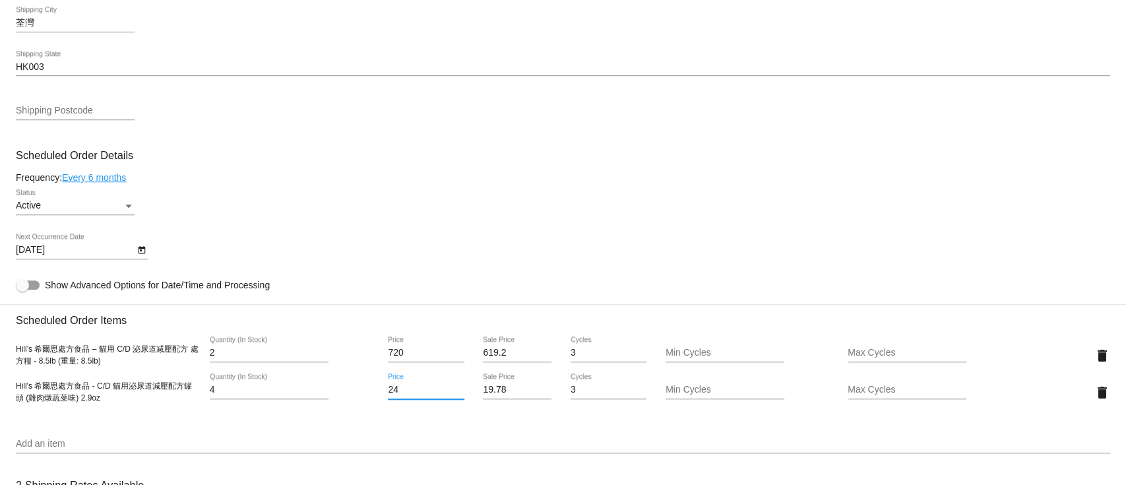
type input "24"
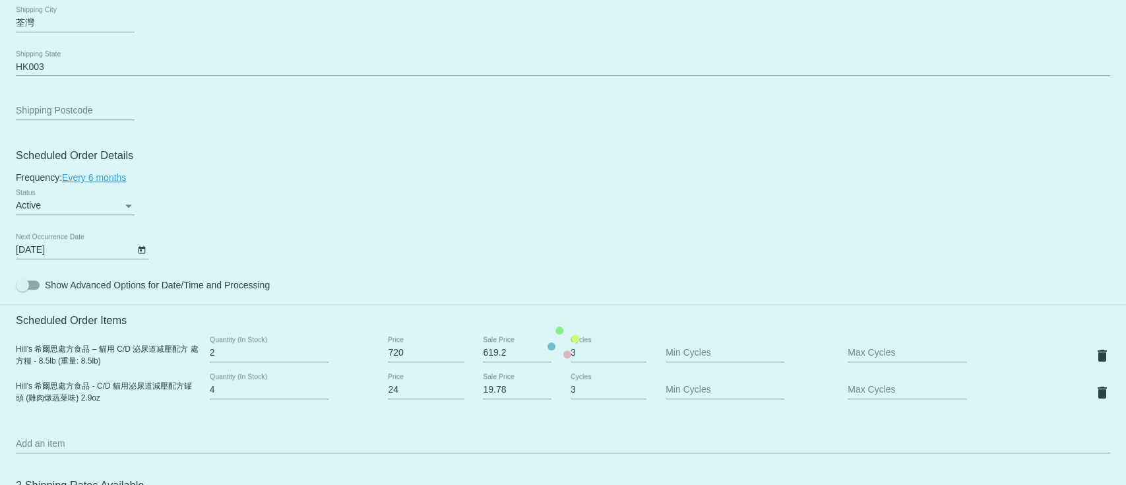
click at [362, 426] on mat-card "Customer 5053967: Man yee Ko komanyee91429@yahoo.com.hk Customer Shipping Enter…" at bounding box center [563, 342] width 1126 height 1356
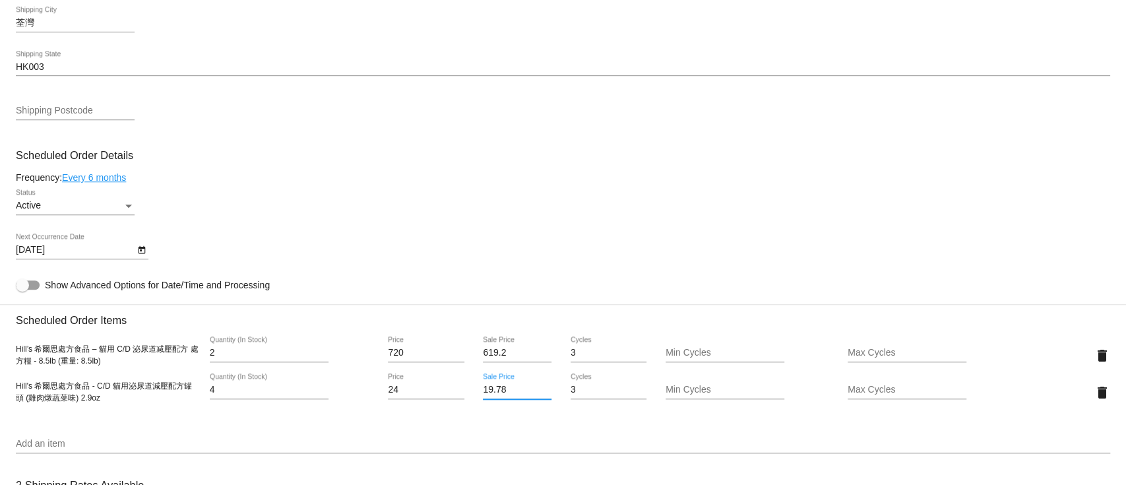
drag, startPoint x: 510, startPoint y: 393, endPoint x: 423, endPoint y: 391, distance: 87.1
click at [423, 391] on div "Hill's 希爾思處方食品 - C/D 貓用泌尿道減壓配方罐頭 (雞肉燉蔬菜味) 2.9oz 4 Quantity (In Stock) 24 Price …" at bounding box center [563, 392] width 1094 height 38
type input "20.64"
click at [506, 221] on mat-card "Customer 5053967: Man yee Ko komanyee91429@yahoo.com.hk Customer Shipping Enter…" at bounding box center [563, 342] width 1126 height 1356
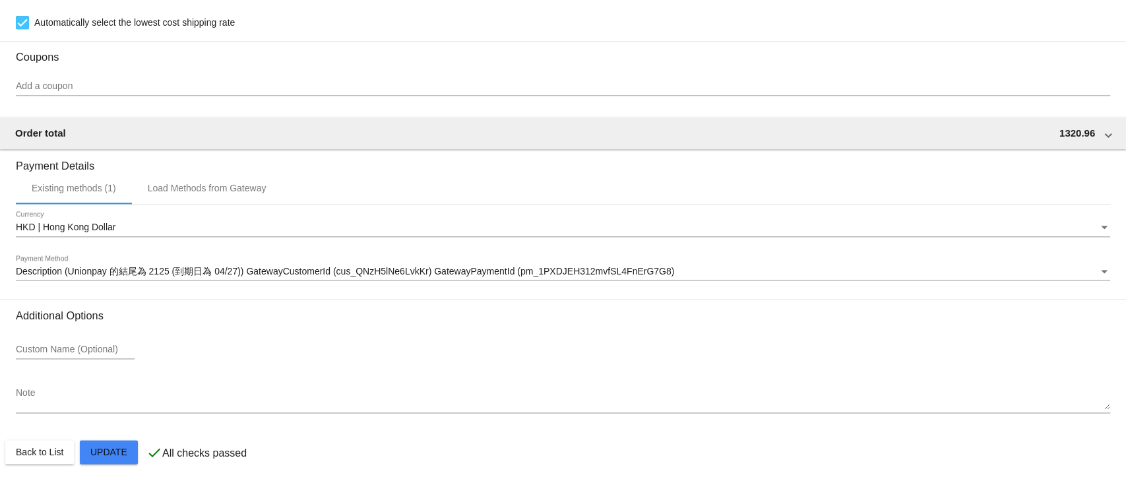
scroll to position [1161, 0]
click at [535, 349] on div "Custom Name (Optional)" at bounding box center [563, 352] width 1094 height 38
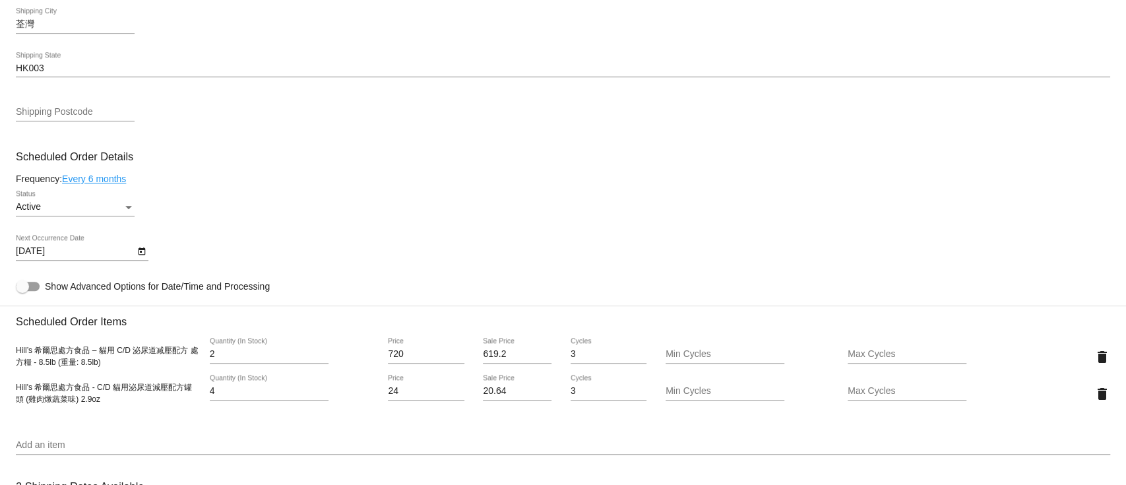
scroll to position [615, 0]
drag, startPoint x: 119, startPoint y: 367, endPoint x: 14, endPoint y: 355, distance: 106.2
click at [14, 355] on mat-card "Customer 5053967: Man yee Ko komanyee91429@yahoo.com.hk Customer Shipping Enter…" at bounding box center [563, 342] width 1126 height 1356
copy span "Hill’s 希爾思處方食品 – 貓用 C/D 泌尿道减壓配方 處方糧 - 8.5lb (重量: 8.5lb)"
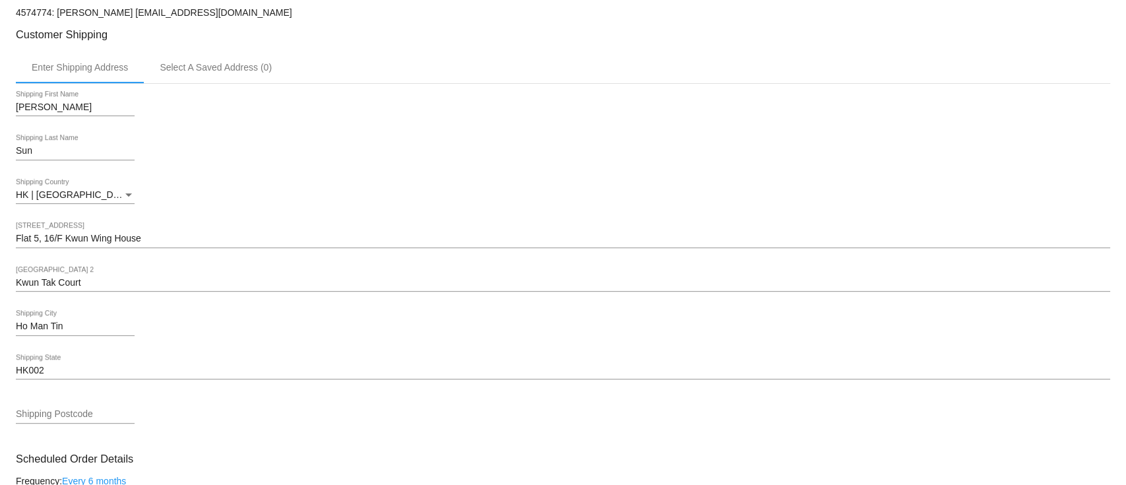
scroll to position [615, 0]
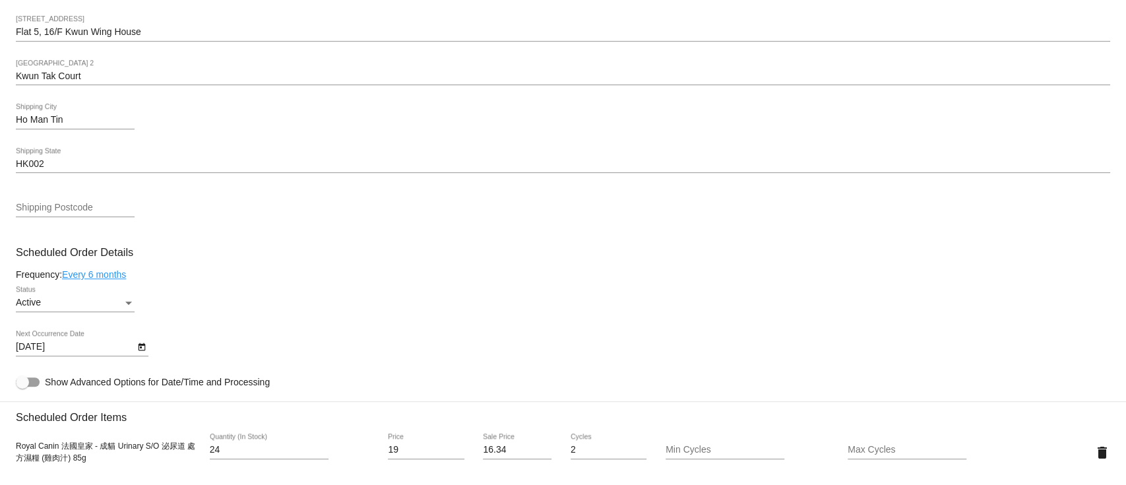
scroll to position [528, 0]
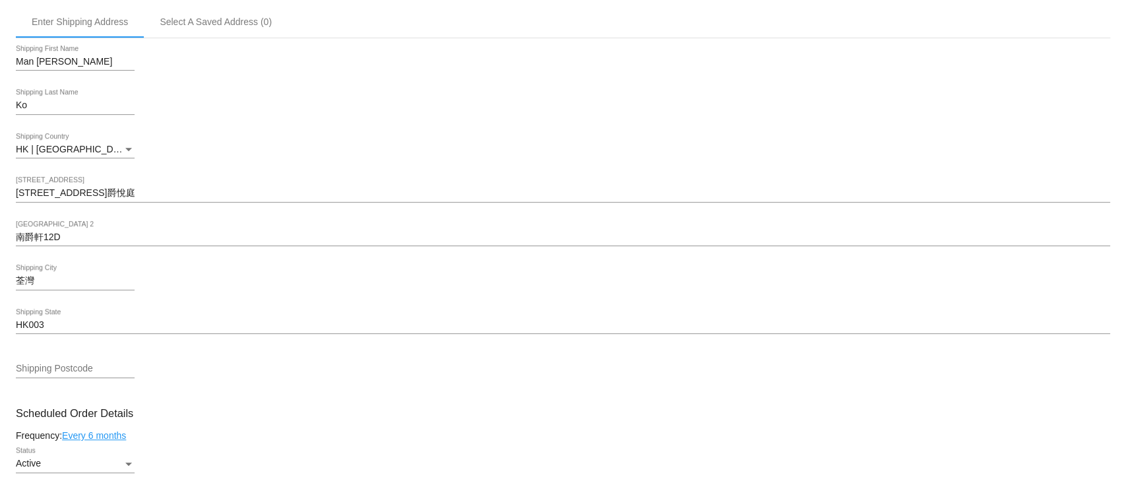
scroll to position [615, 0]
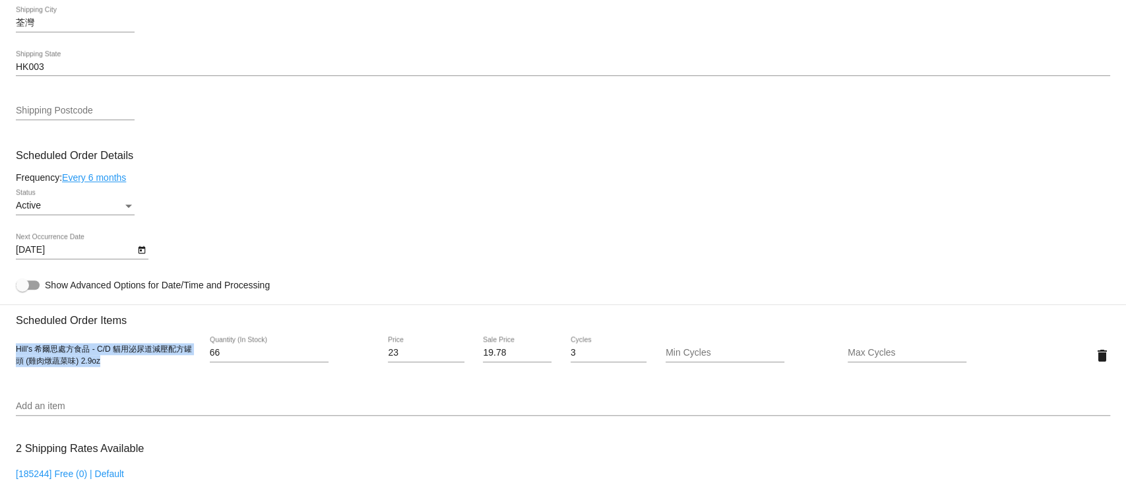
drag, startPoint x: 111, startPoint y: 370, endPoint x: 15, endPoint y: 356, distance: 96.6
click at [15, 356] on mat-card "Customer 5053967: Man yee Ko komanyee91429@yahoo.com.hk Customer Shipping Enter…" at bounding box center [563, 323] width 1126 height 1319
copy span "Hill's 希爾思處方食品 - C/D 貓用泌尿道減壓配方罐頭 (雞肉燉蔬菜味) 2.9oz"
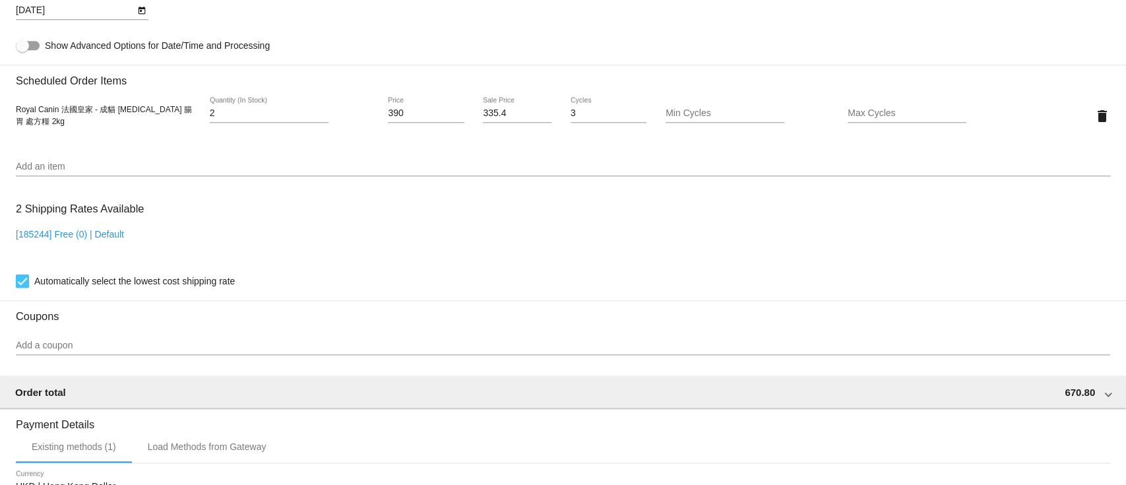
scroll to position [771, 0]
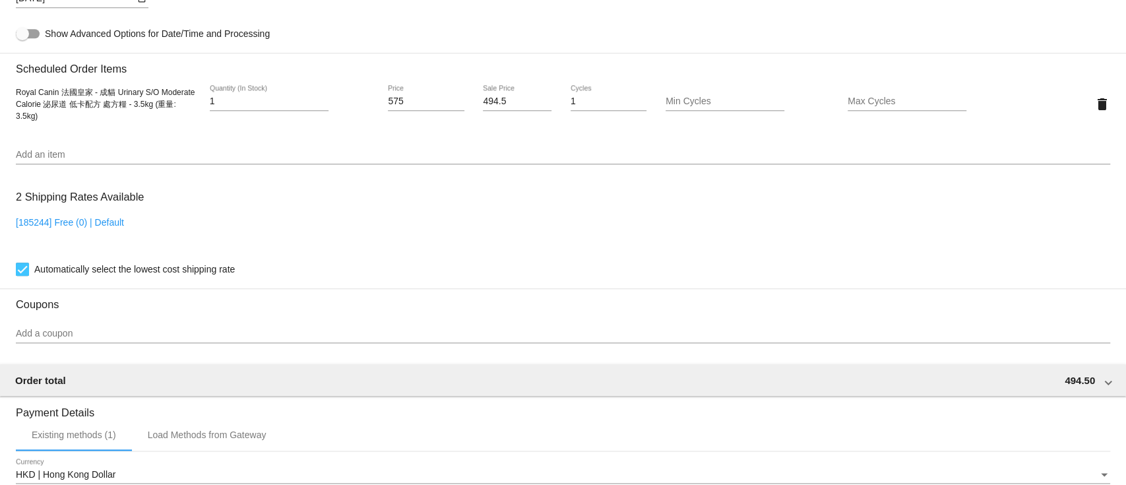
scroll to position [879, 0]
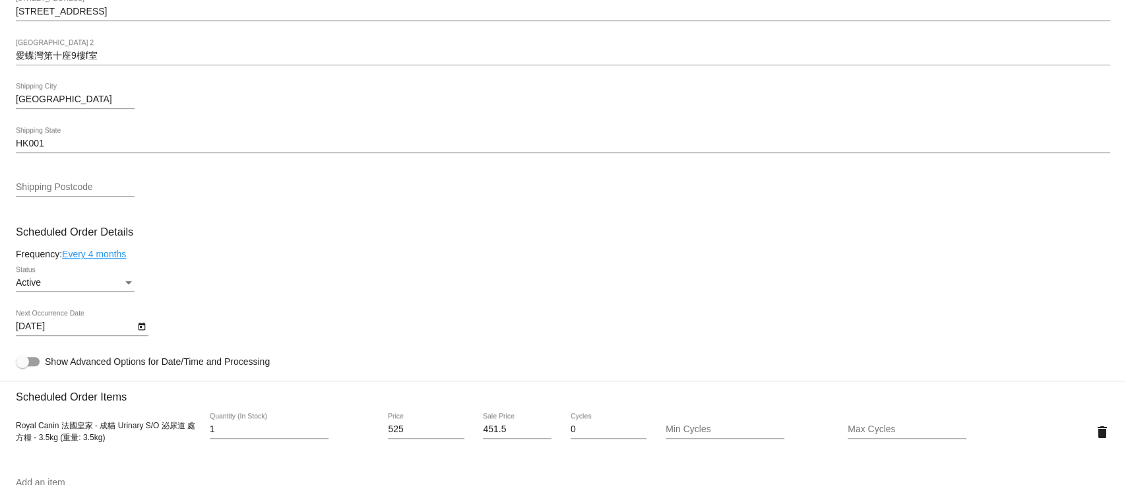
scroll to position [615, 0]
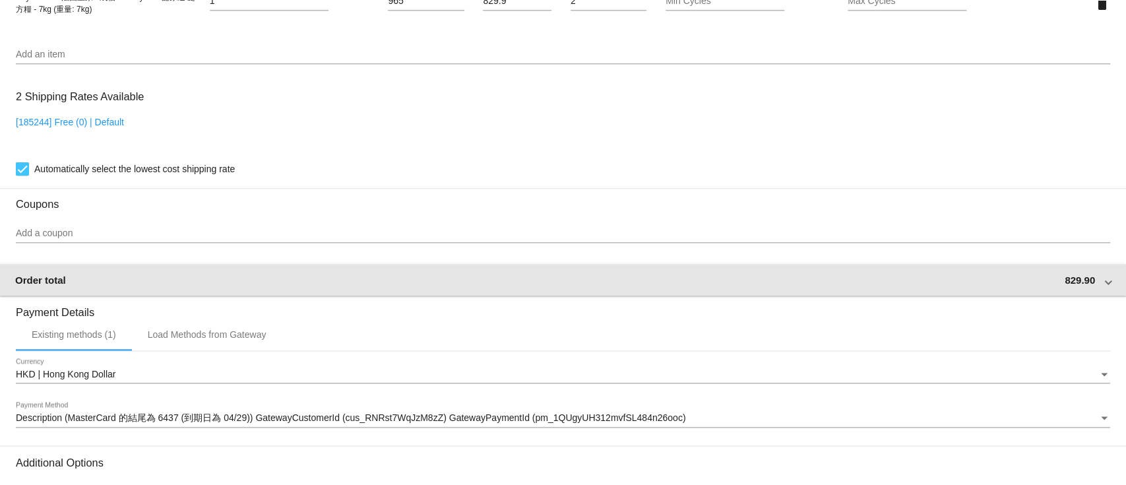
scroll to position [879, 0]
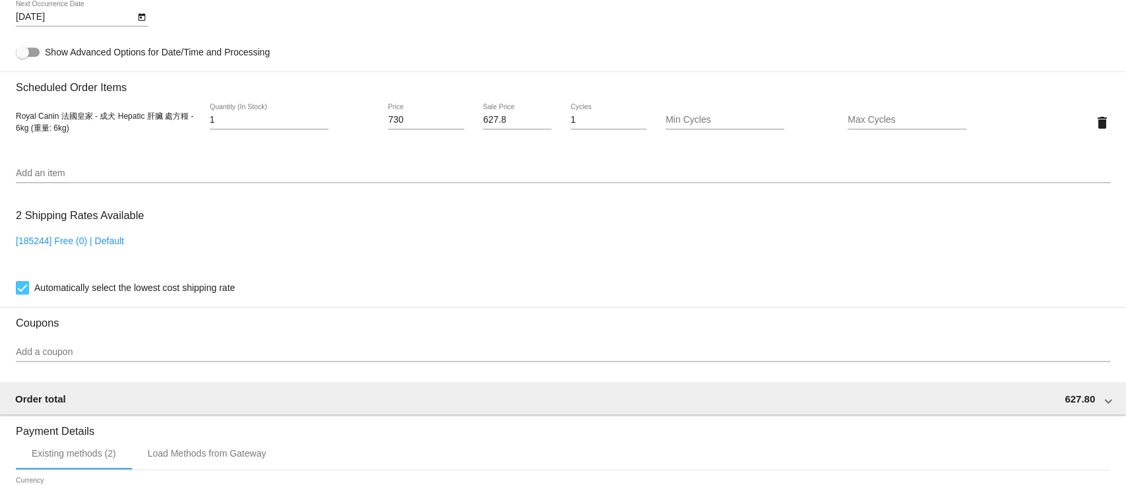
scroll to position [879, 0]
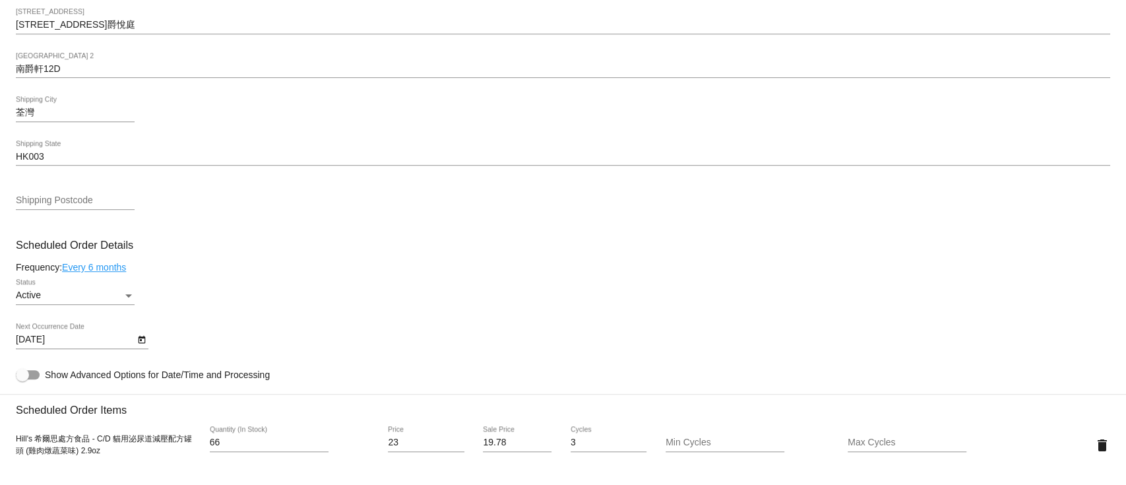
scroll to position [528, 0]
drag, startPoint x: 402, startPoint y: 443, endPoint x: 365, endPoint y: 443, distance: 36.9
click at [365, 443] on div "Hill's 希爾思處方食品 - C/D 貓用泌尿道減壓配方罐頭 (雞肉燉蔬菜味) 2.9oz 66 Quantity (In Stock) 23 Price…" at bounding box center [563, 443] width 1094 height 38
type input "24"
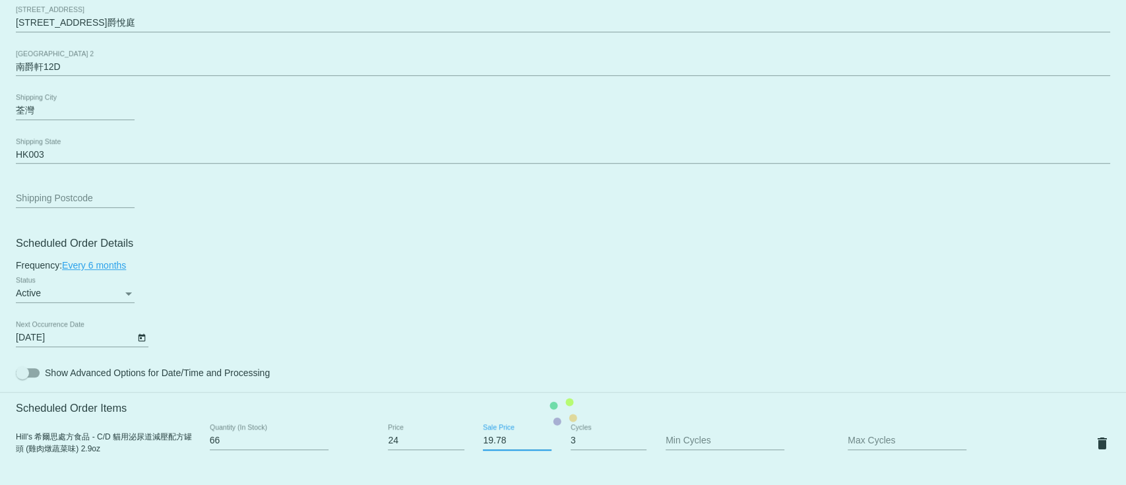
drag, startPoint x: 512, startPoint y: 444, endPoint x: 435, endPoint y: 445, distance: 77.2
click at [435, 445] on mat-card "Customer 5053967: Man yee Ko komanyee91429@yahoo.com.hk Customer Shipping Enter…" at bounding box center [563, 411] width 1126 height 1319
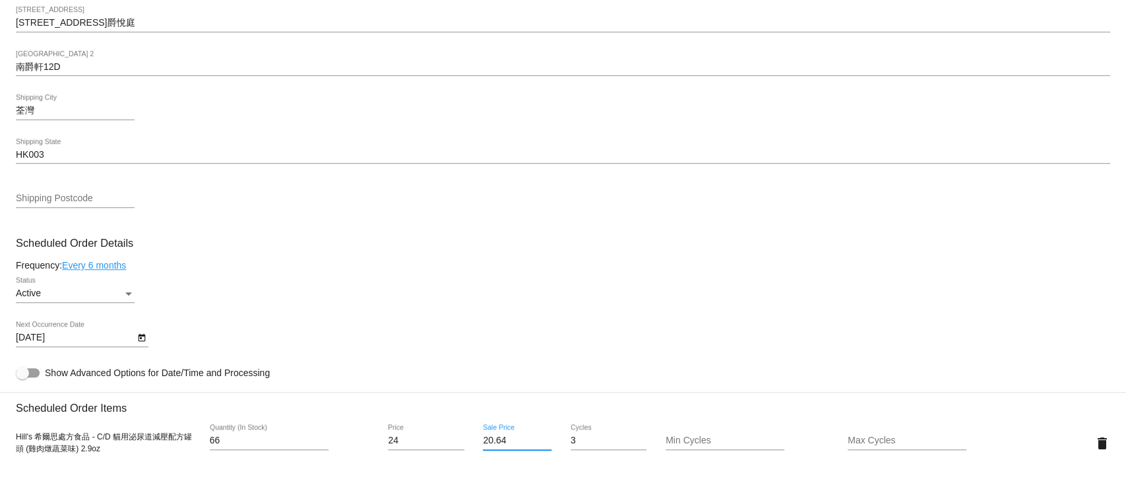
type input "20.64"
click at [508, 323] on mat-card "Customer 5053967: Man yee Ko komanyee91429@yahoo.com.hk Customer Shipping Enter…" at bounding box center [563, 411] width 1126 height 1319
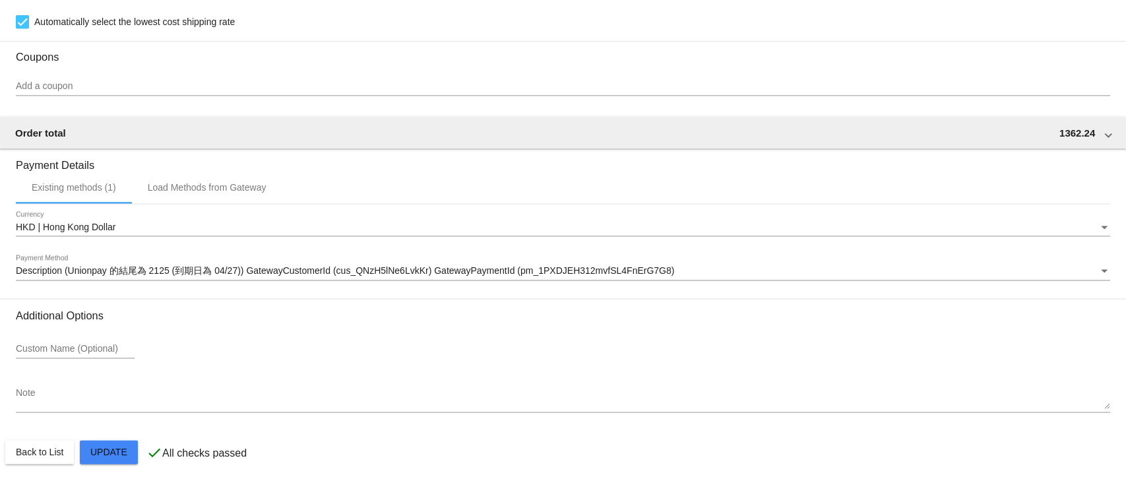
scroll to position [1123, 0]
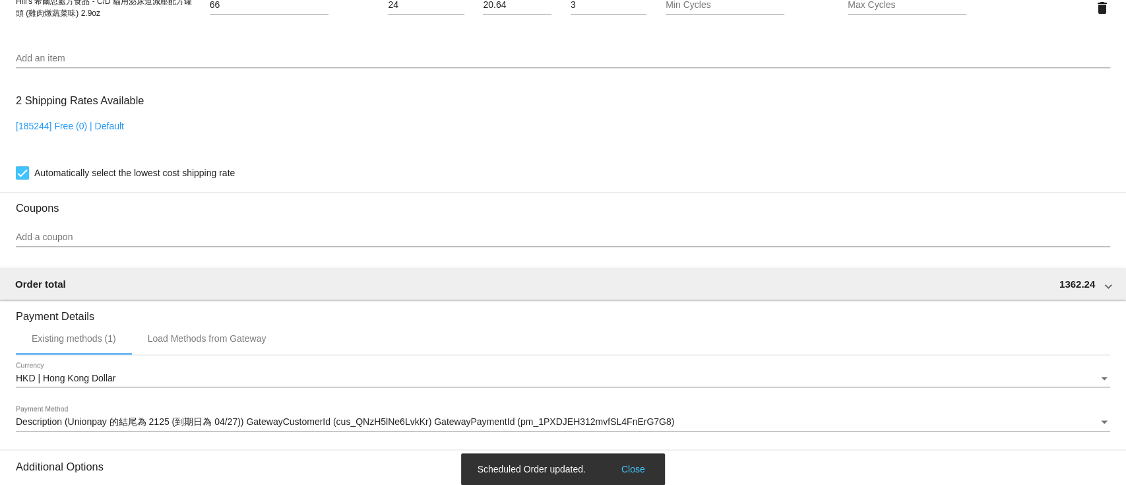
scroll to position [595, 0]
